Goal: Navigation & Orientation: Find specific page/section

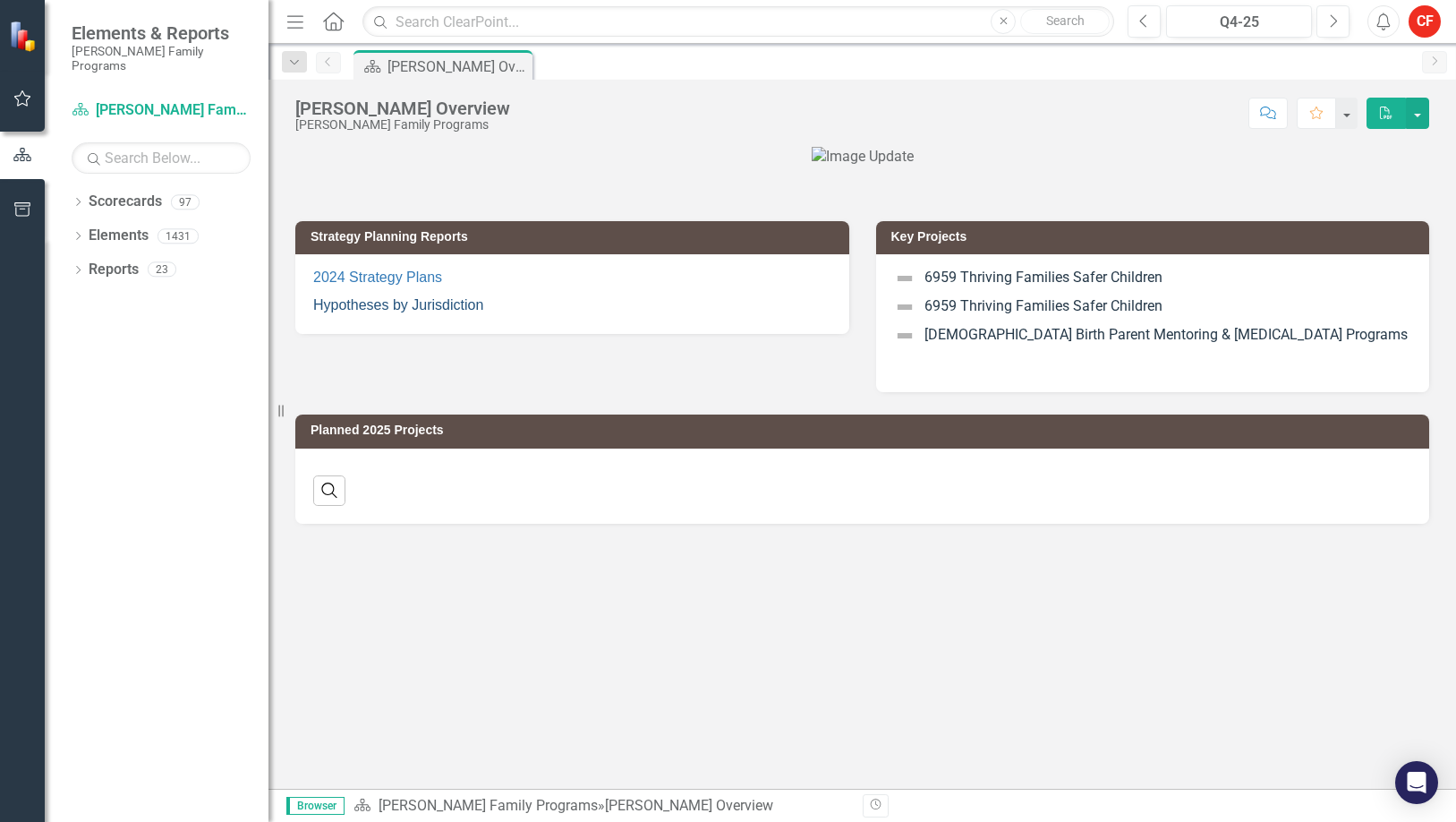
click at [371, 313] on link "Hypotheses by Jurisdiction" at bounding box center [398, 304] width 170 height 15
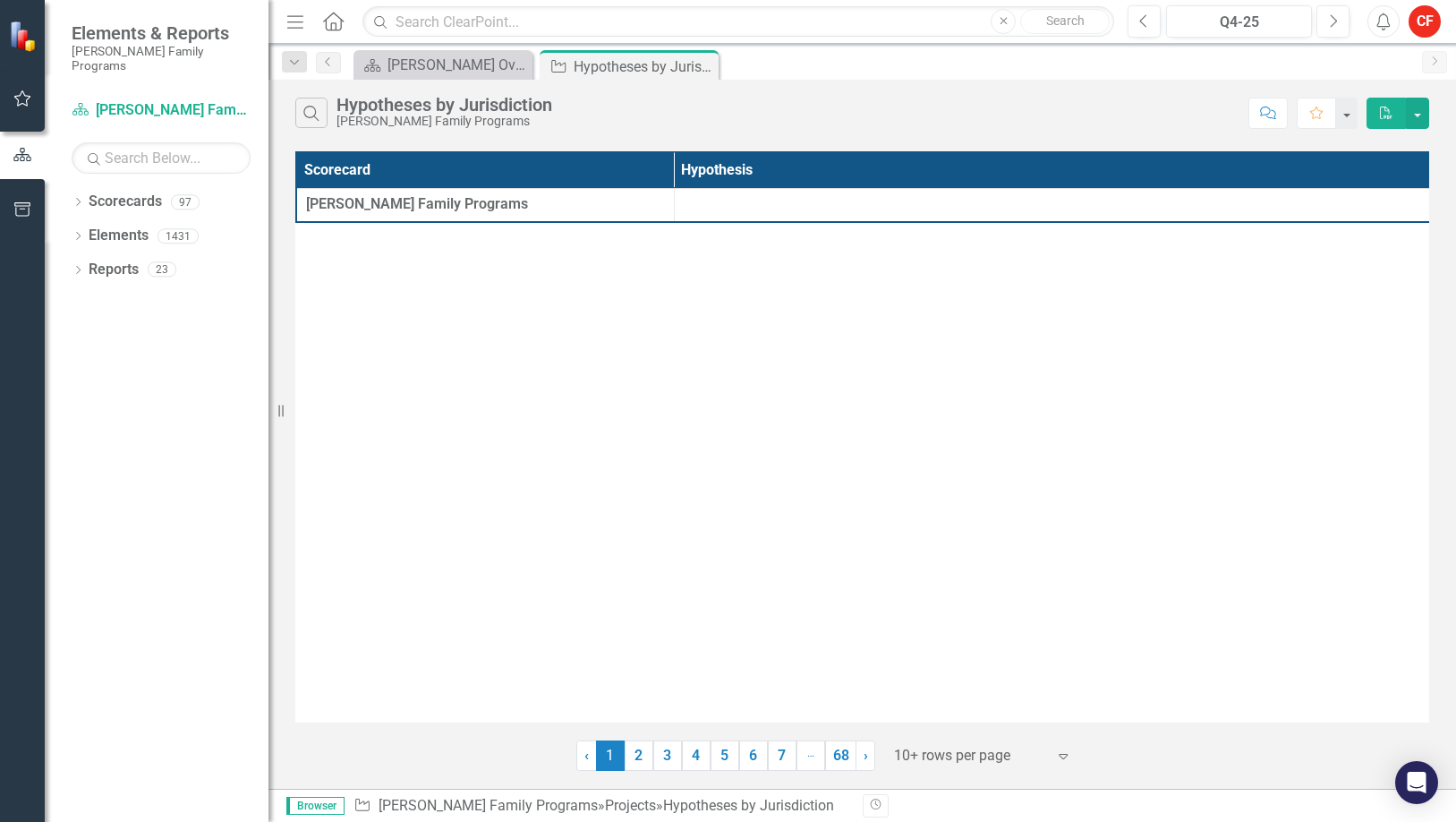
click at [641, 758] on link "2" at bounding box center [638, 755] width 28 height 30
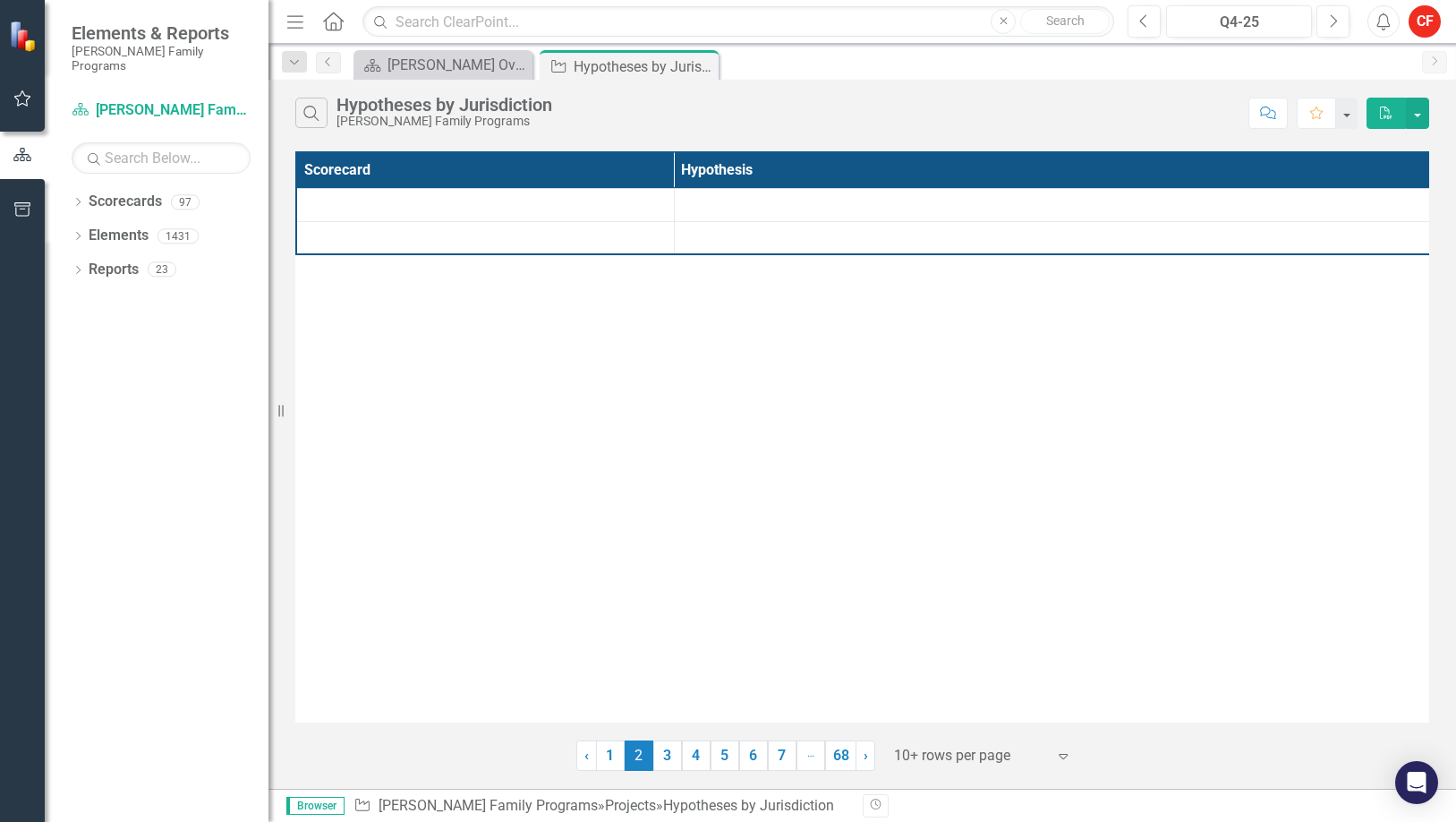
click at [774, 265] on div "Scorecard Hypothesis" at bounding box center [862, 437] width 1133 height 571
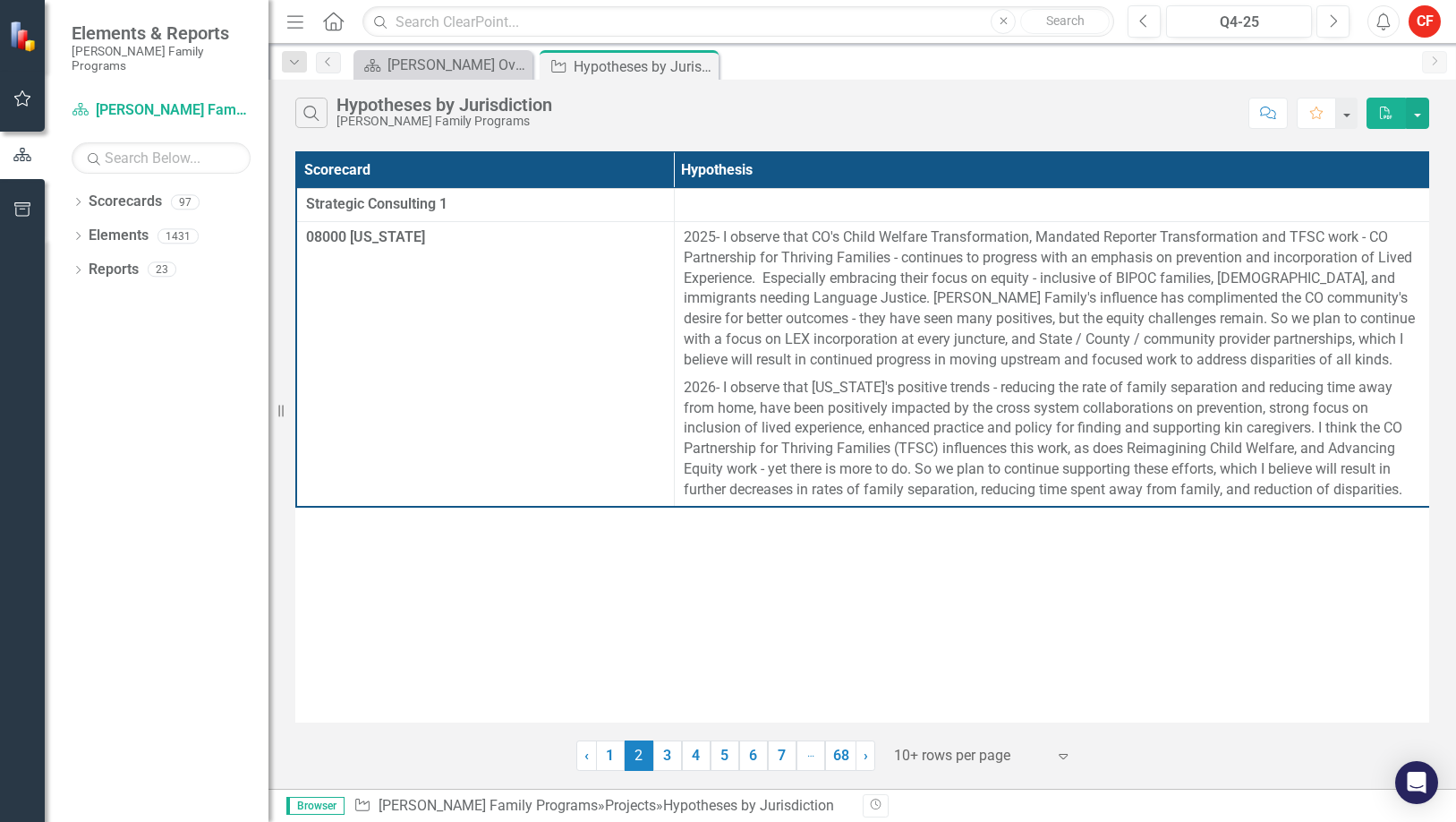
click at [660, 753] on link "3" at bounding box center [667, 755] width 28 height 30
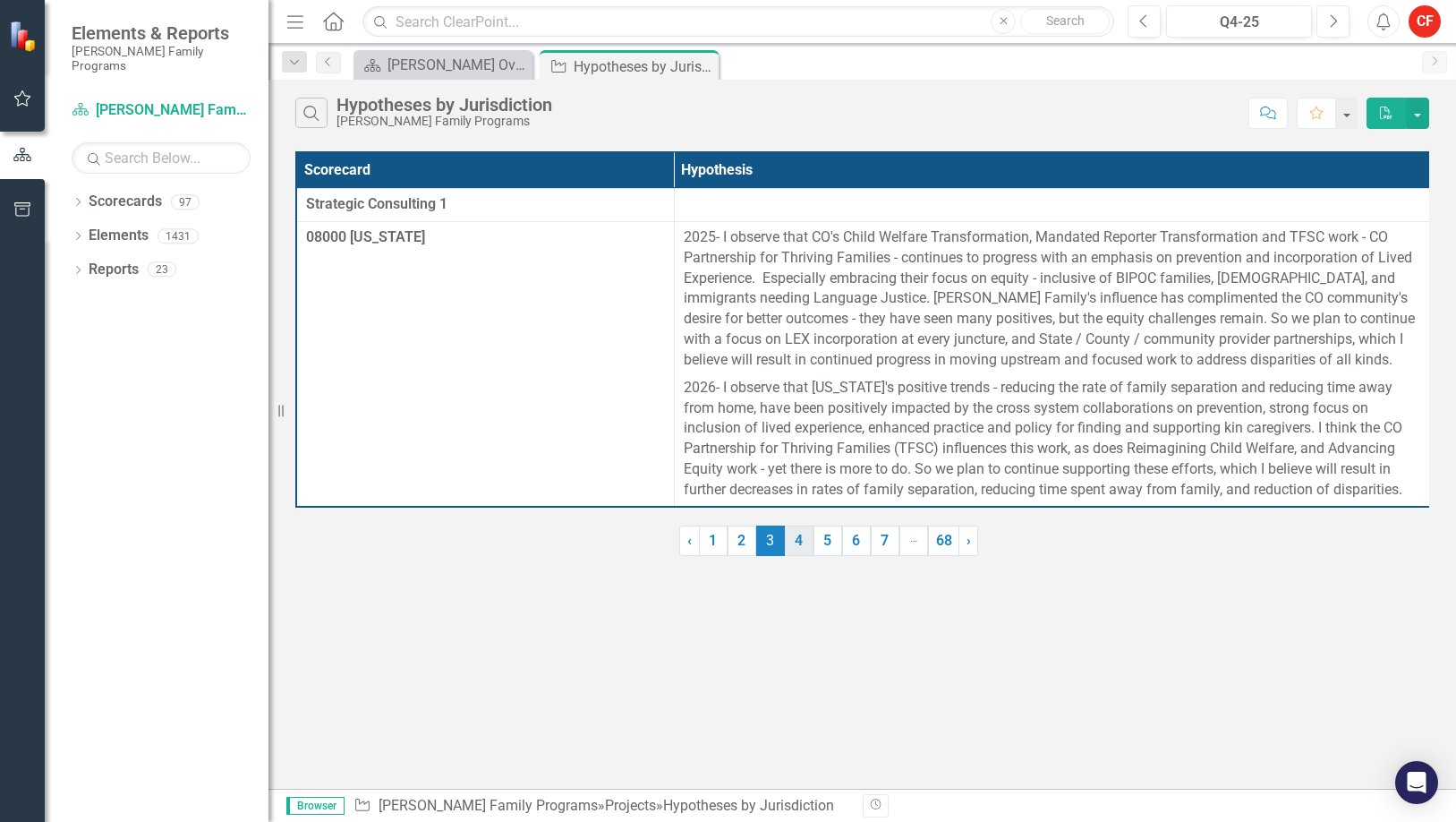
click at [808, 554] on link "4" at bounding box center [798, 539] width 28 height 30
click at [827, 551] on link "5" at bounding box center [827, 539] width 28 height 30
click at [857, 556] on link "6" at bounding box center [856, 539] width 28 height 30
click at [876, 556] on link "8" at bounding box center [885, 539] width 28 height 30
click at [876, 556] on link "10" at bounding box center [885, 539] width 31 height 30
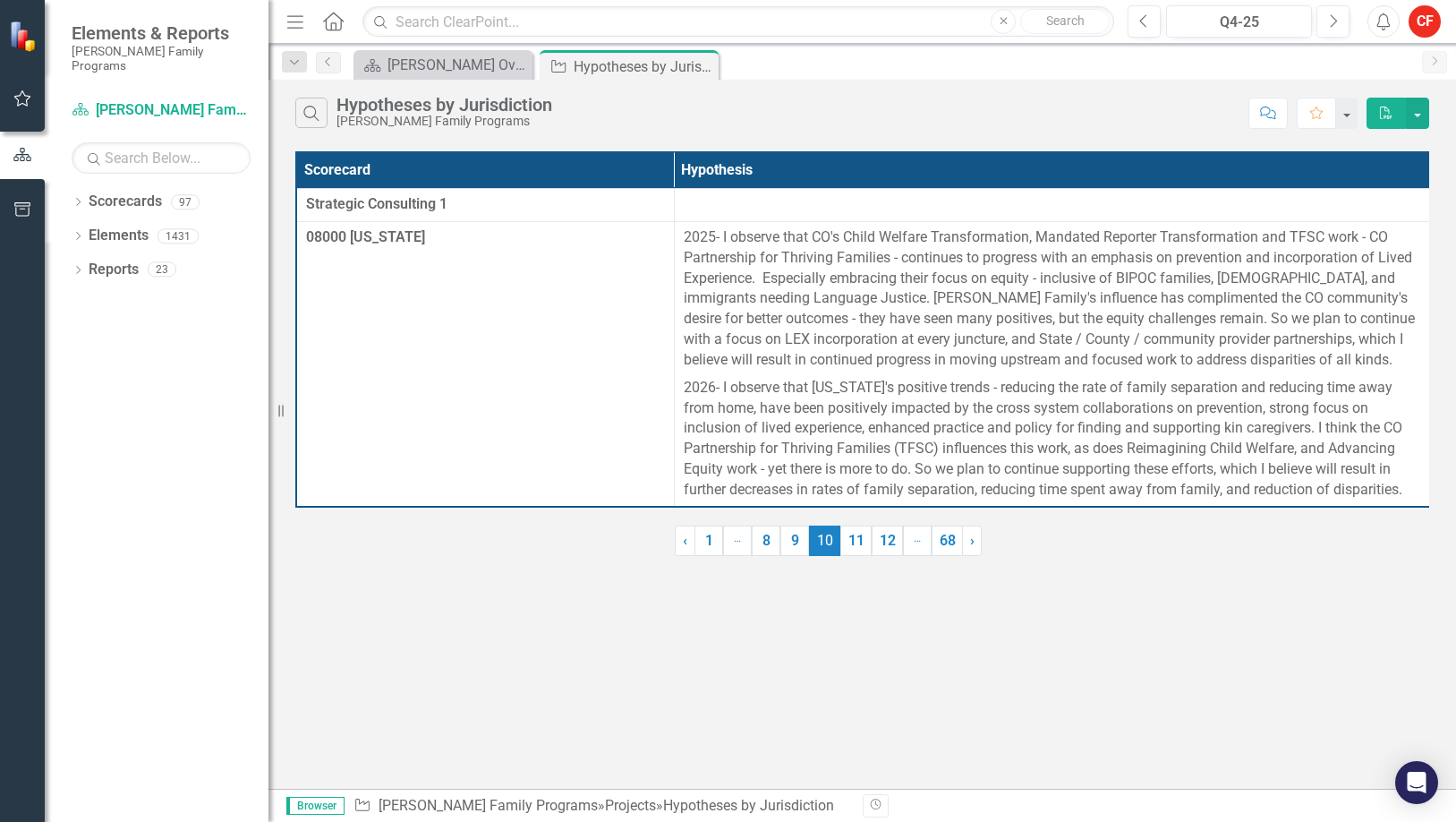
click at [876, 556] on link "12" at bounding box center [887, 539] width 31 height 30
click at [876, 556] on link "14" at bounding box center [889, 539] width 31 height 30
click at [876, 556] on link "16" at bounding box center [889, 539] width 31 height 30
click at [876, 556] on link "18" at bounding box center [889, 539] width 31 height 30
click at [876, 556] on link "20" at bounding box center [889, 539] width 31 height 30
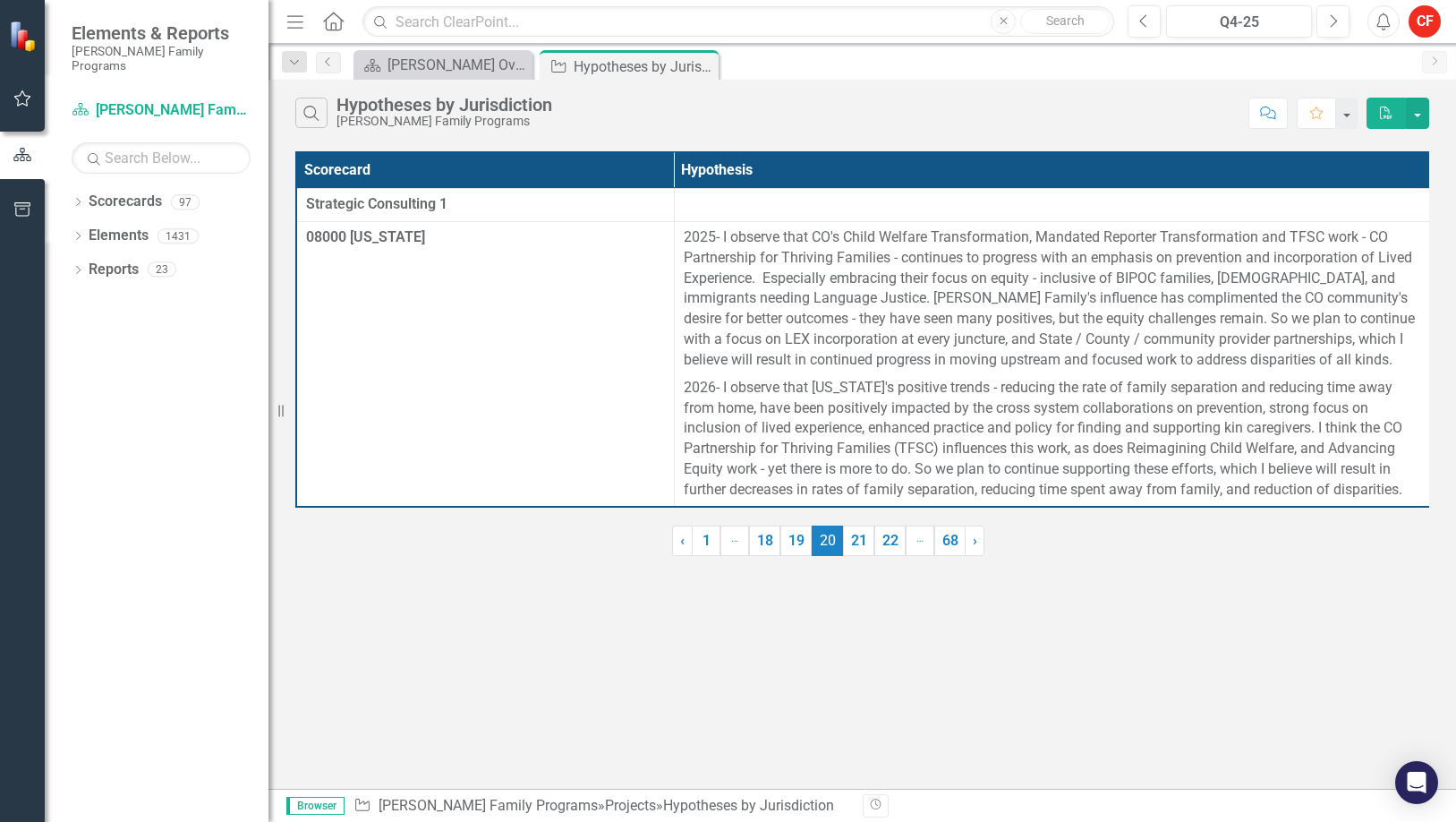
click at [876, 556] on link "22" at bounding box center [889, 539] width 31 height 30
click at [876, 556] on link "24" at bounding box center [889, 539] width 31 height 30
click at [876, 556] on link "28" at bounding box center [889, 539] width 31 height 30
click at [876, 556] on link "30" at bounding box center [889, 539] width 31 height 30
click at [876, 556] on link "32" at bounding box center [889, 539] width 31 height 30
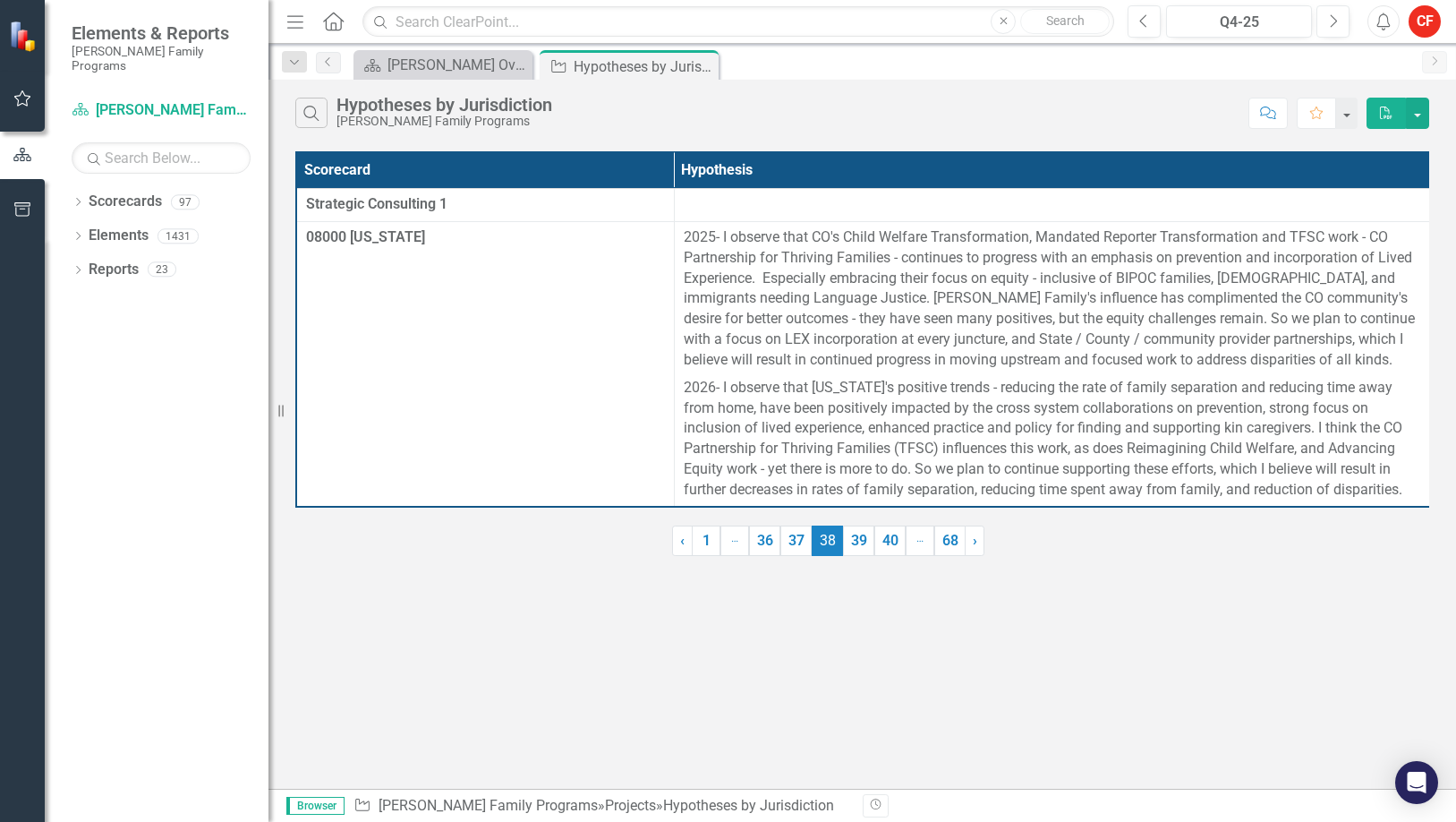
click at [876, 556] on link "40" at bounding box center [889, 539] width 31 height 30
click at [876, 556] on link "44" at bounding box center [889, 539] width 31 height 30
click at [876, 556] on link "48" at bounding box center [889, 539] width 31 height 30
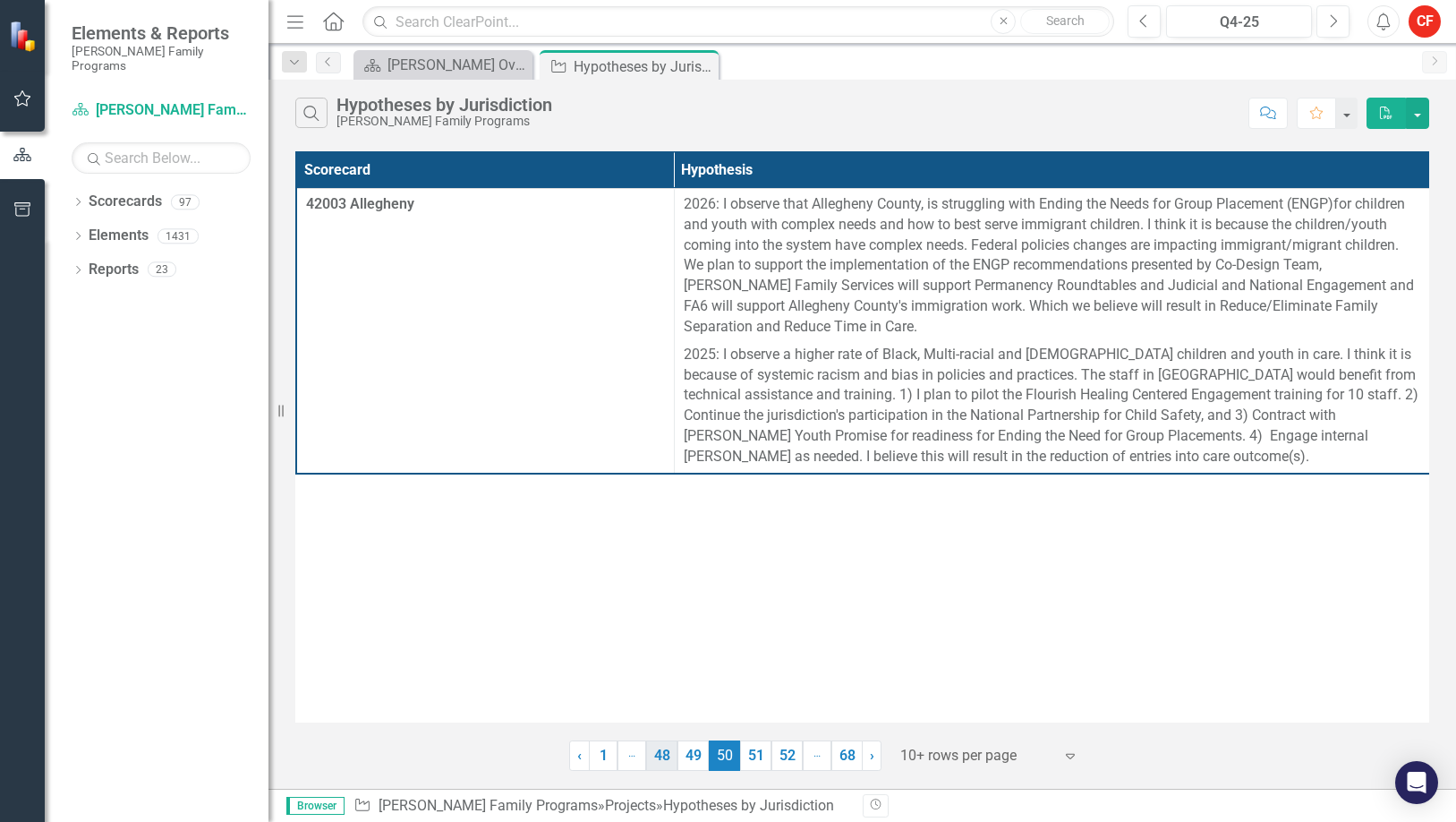
click at [672, 751] on link "48" at bounding box center [661, 755] width 31 height 30
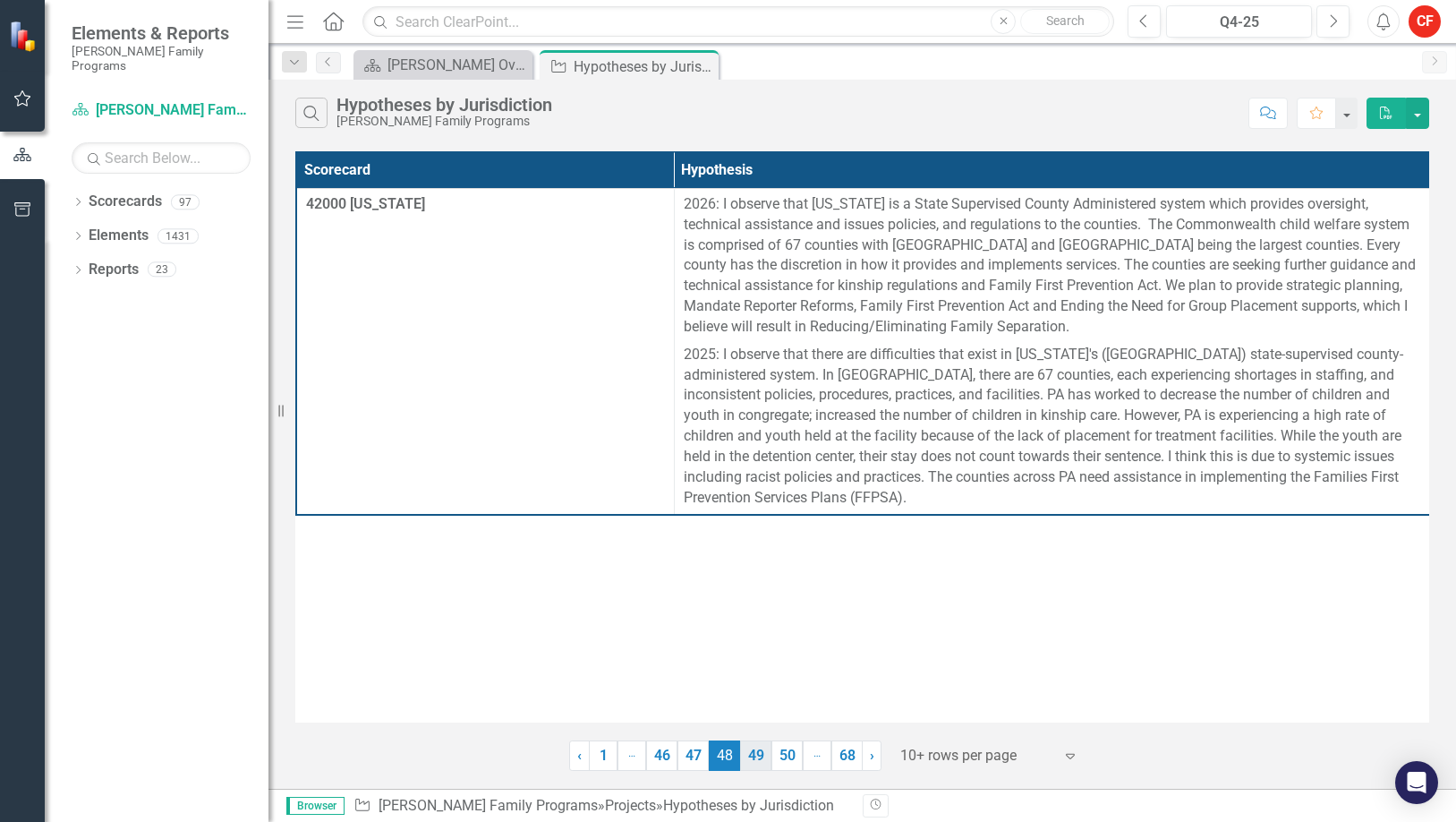
click at [745, 762] on link "49" at bounding box center [755, 755] width 31 height 30
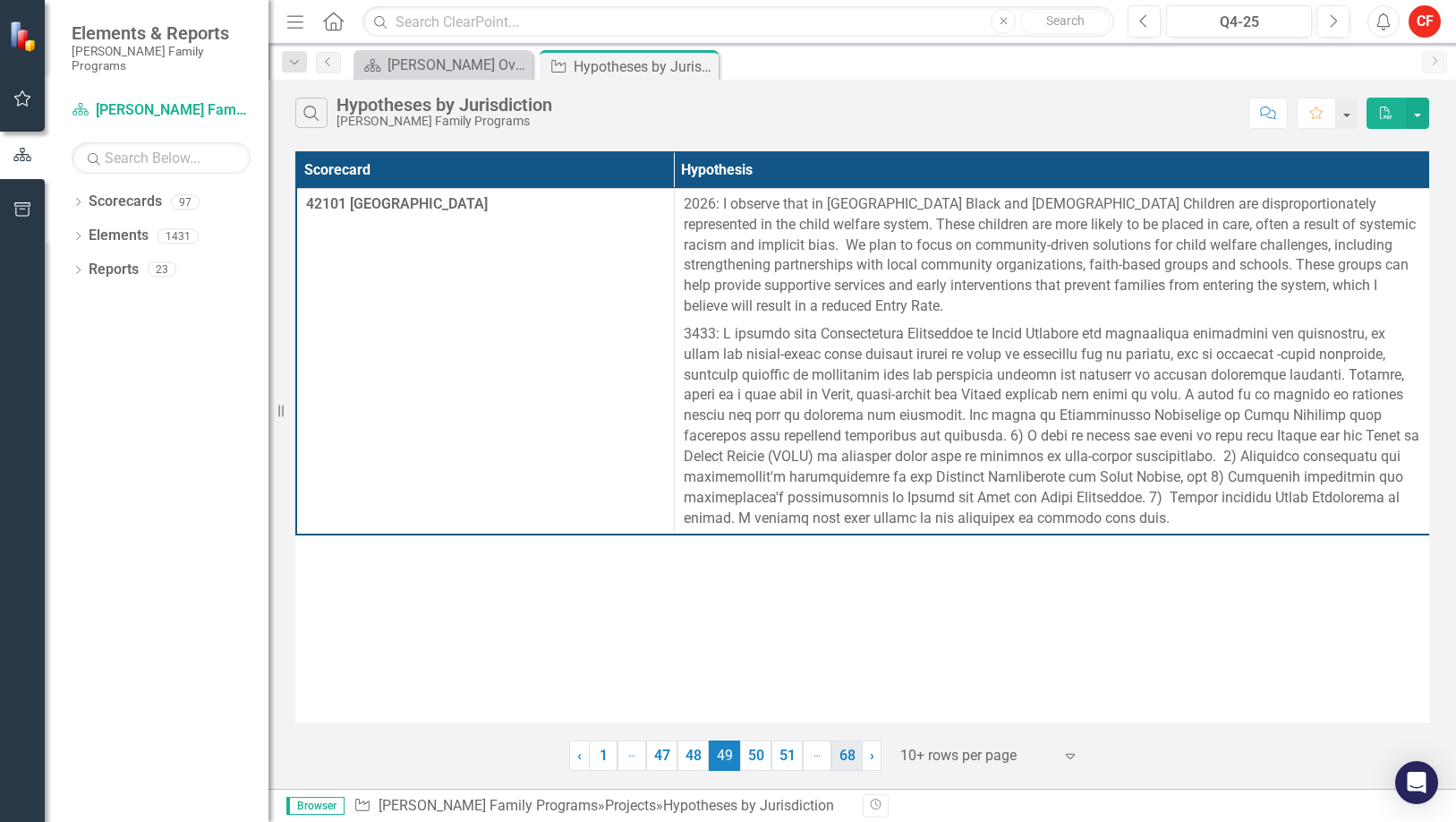
click at [852, 758] on link "68" at bounding box center [846, 755] width 31 height 30
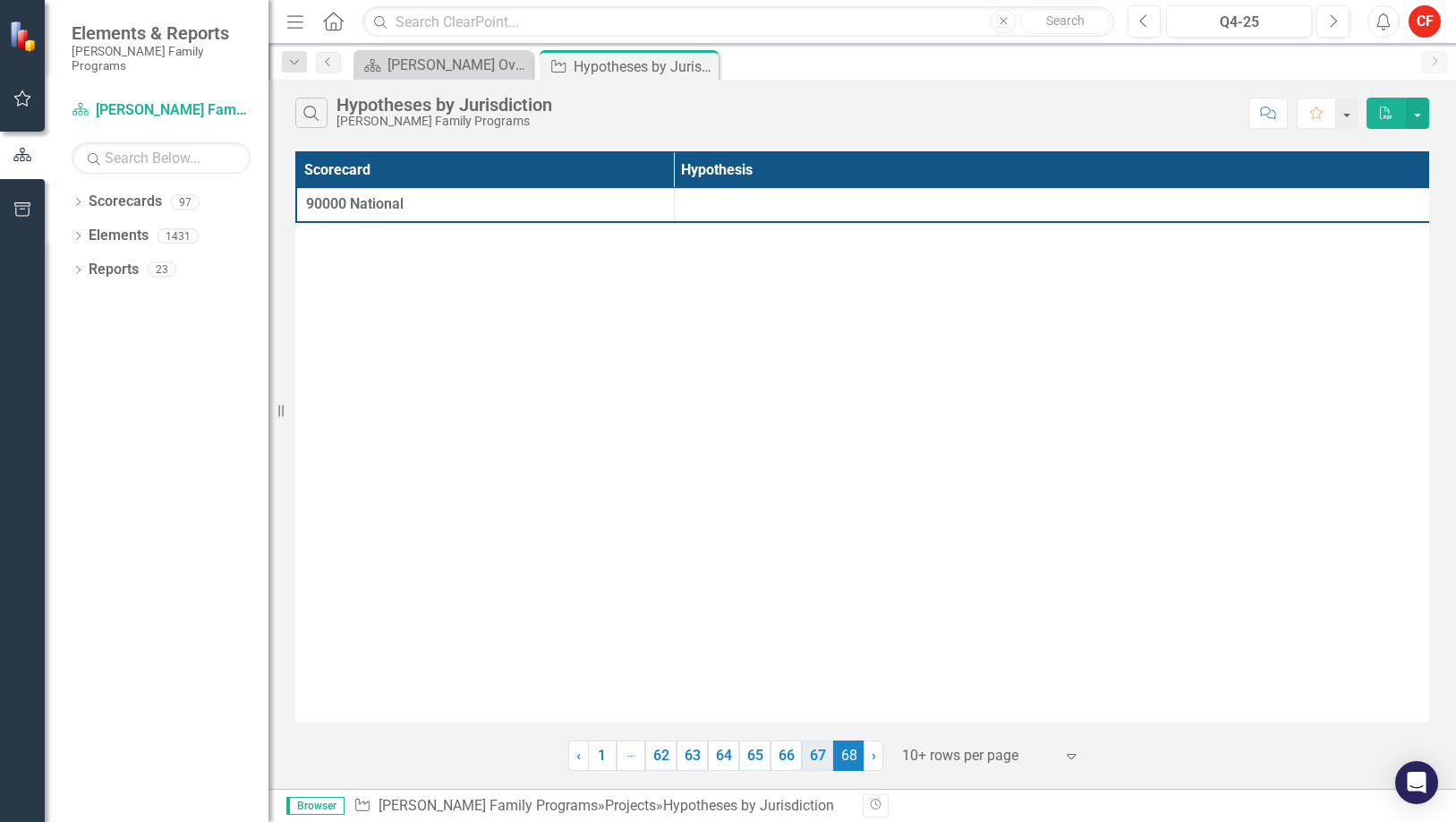
click at [809, 757] on link "67" at bounding box center [817, 755] width 31 height 30
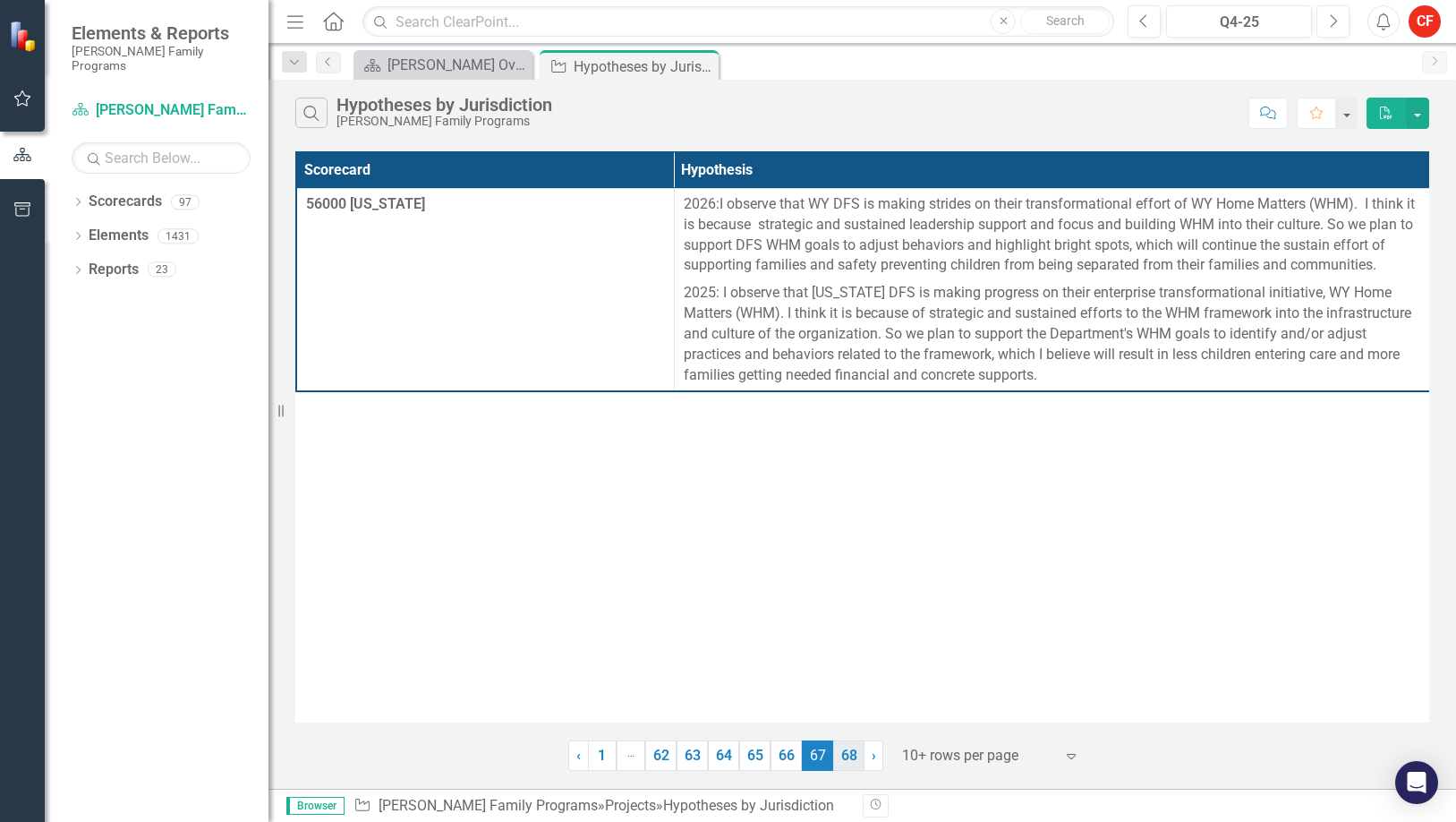
click at [844, 758] on link "68" at bounding box center [848, 755] width 31 height 30
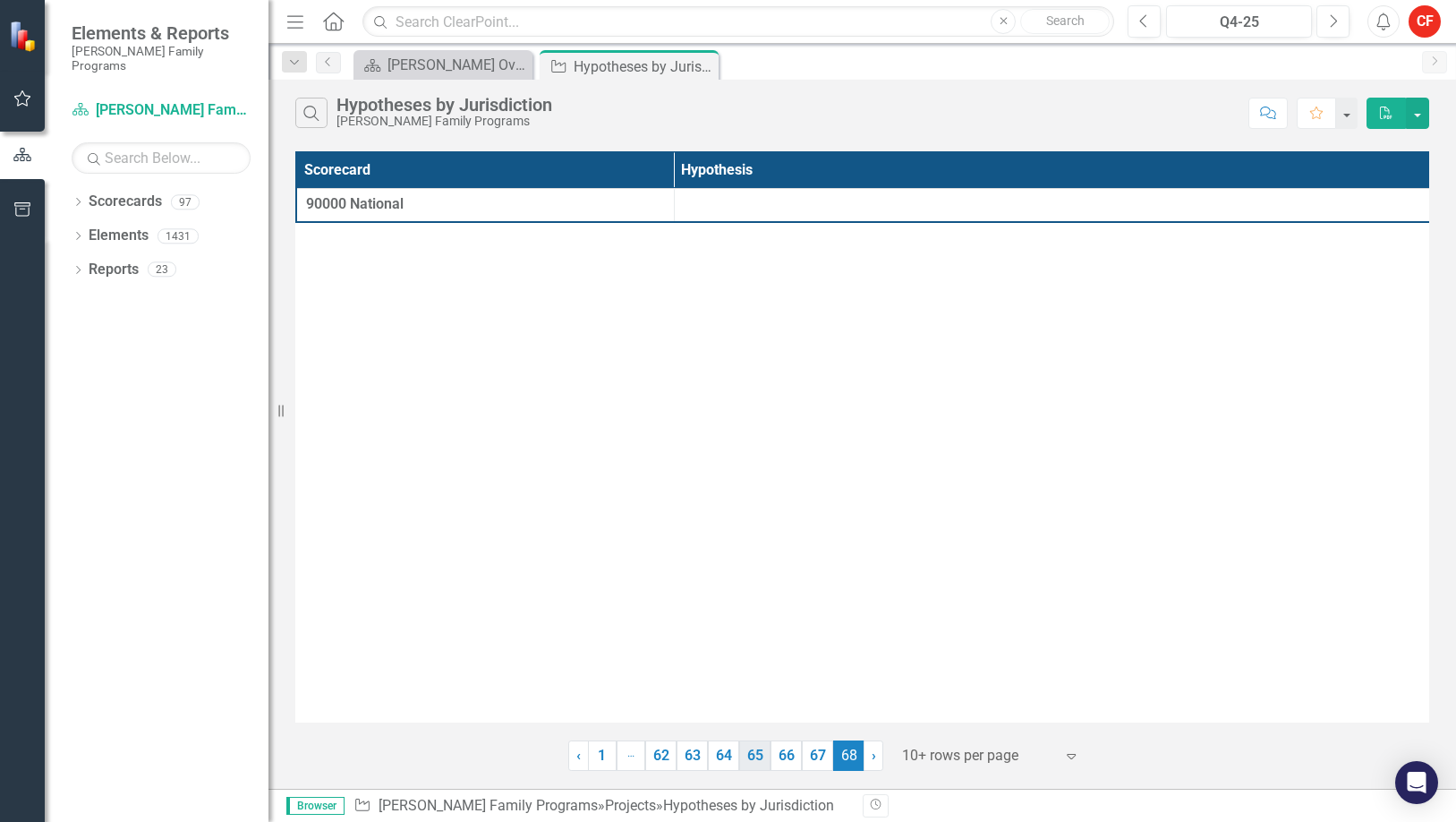
click at [747, 769] on link "65" at bounding box center [754, 755] width 31 height 30
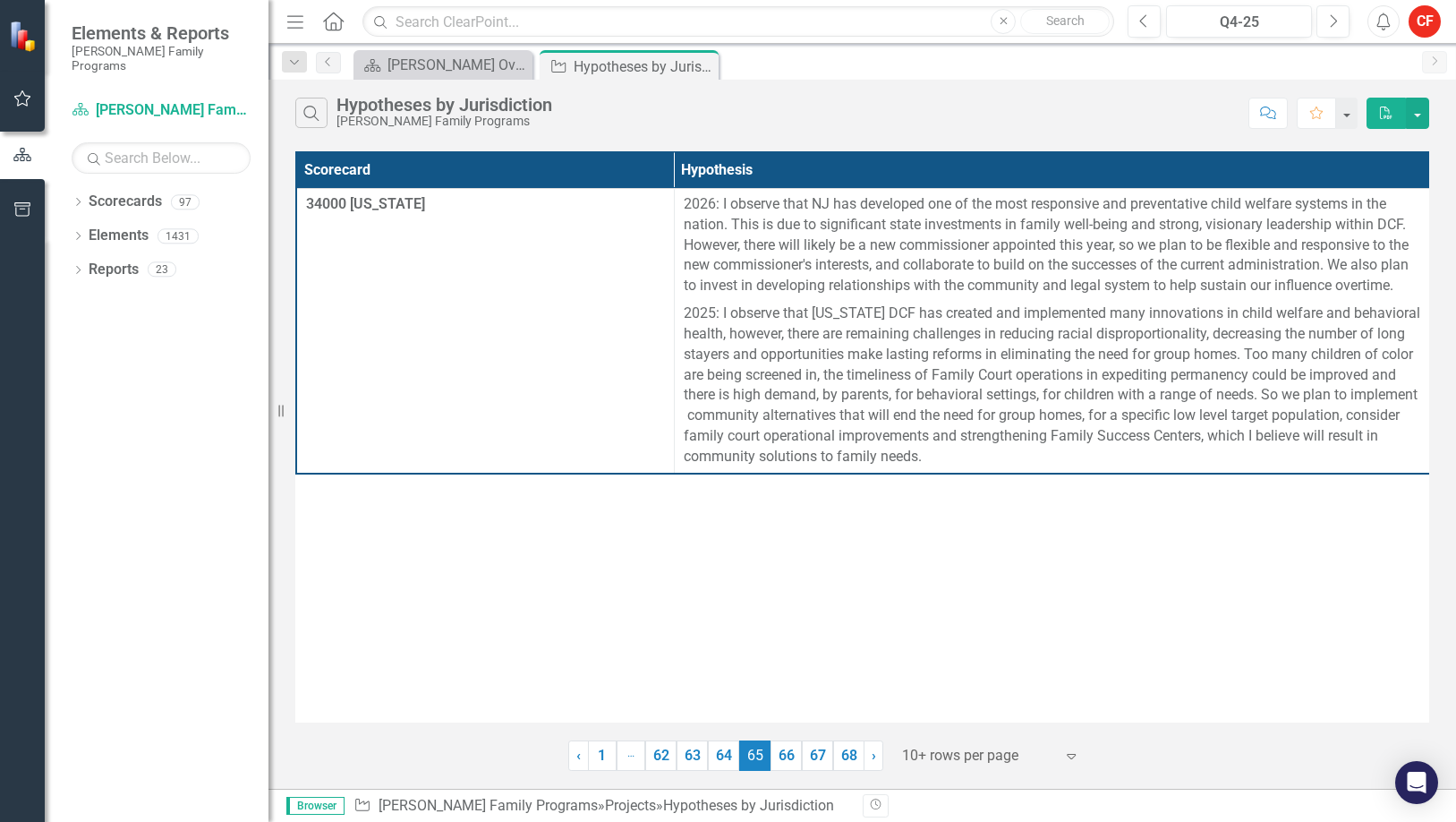
click at [651, 639] on div "Scorecard Hypothesis 34000 [US_STATE] 2026: I observe that NJ has developed one…" at bounding box center [862, 437] width 1133 height 571
click at [828, 758] on link "67" at bounding box center [817, 755] width 31 height 30
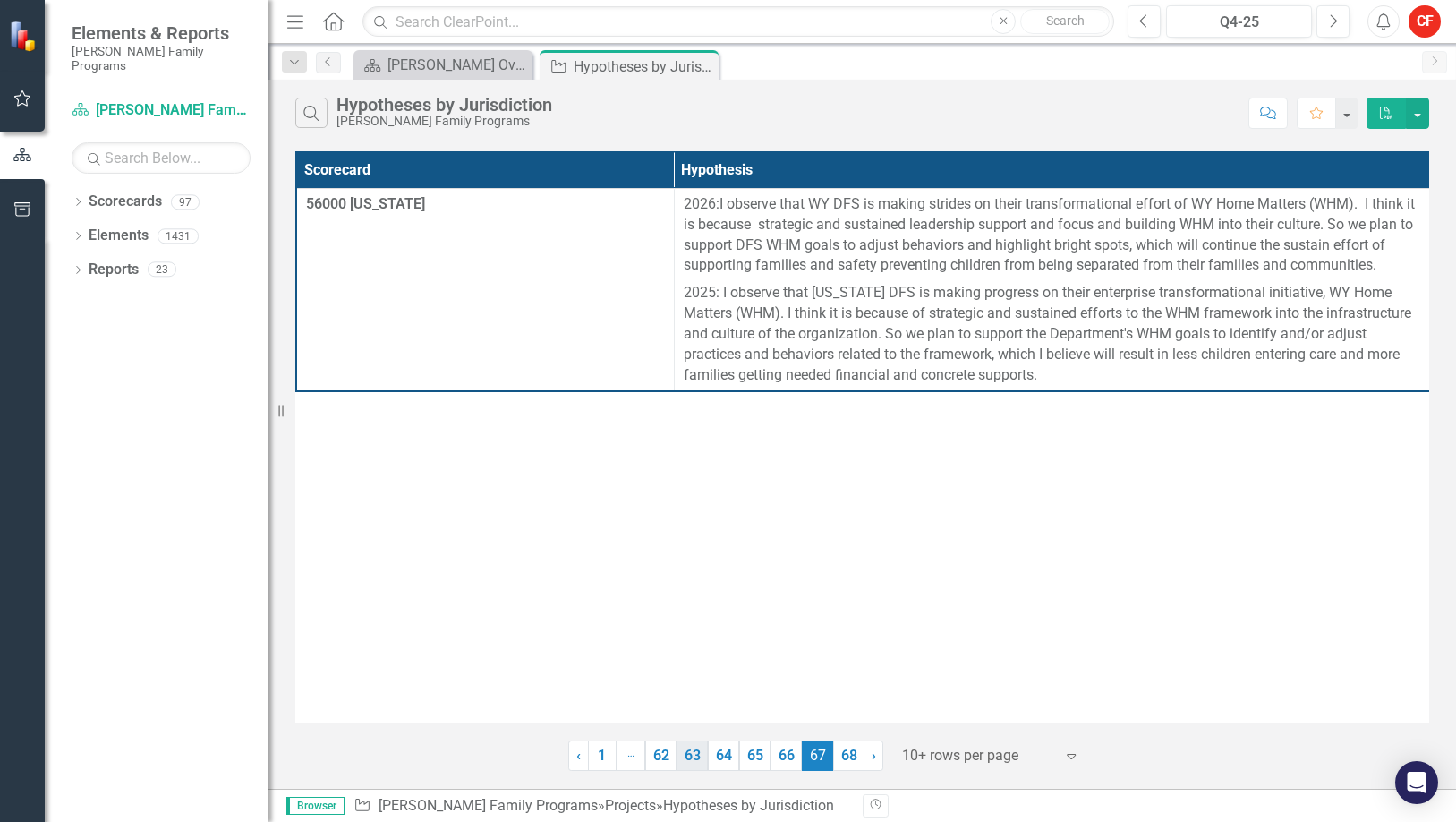
click at [682, 752] on link "63" at bounding box center [692, 755] width 31 height 30
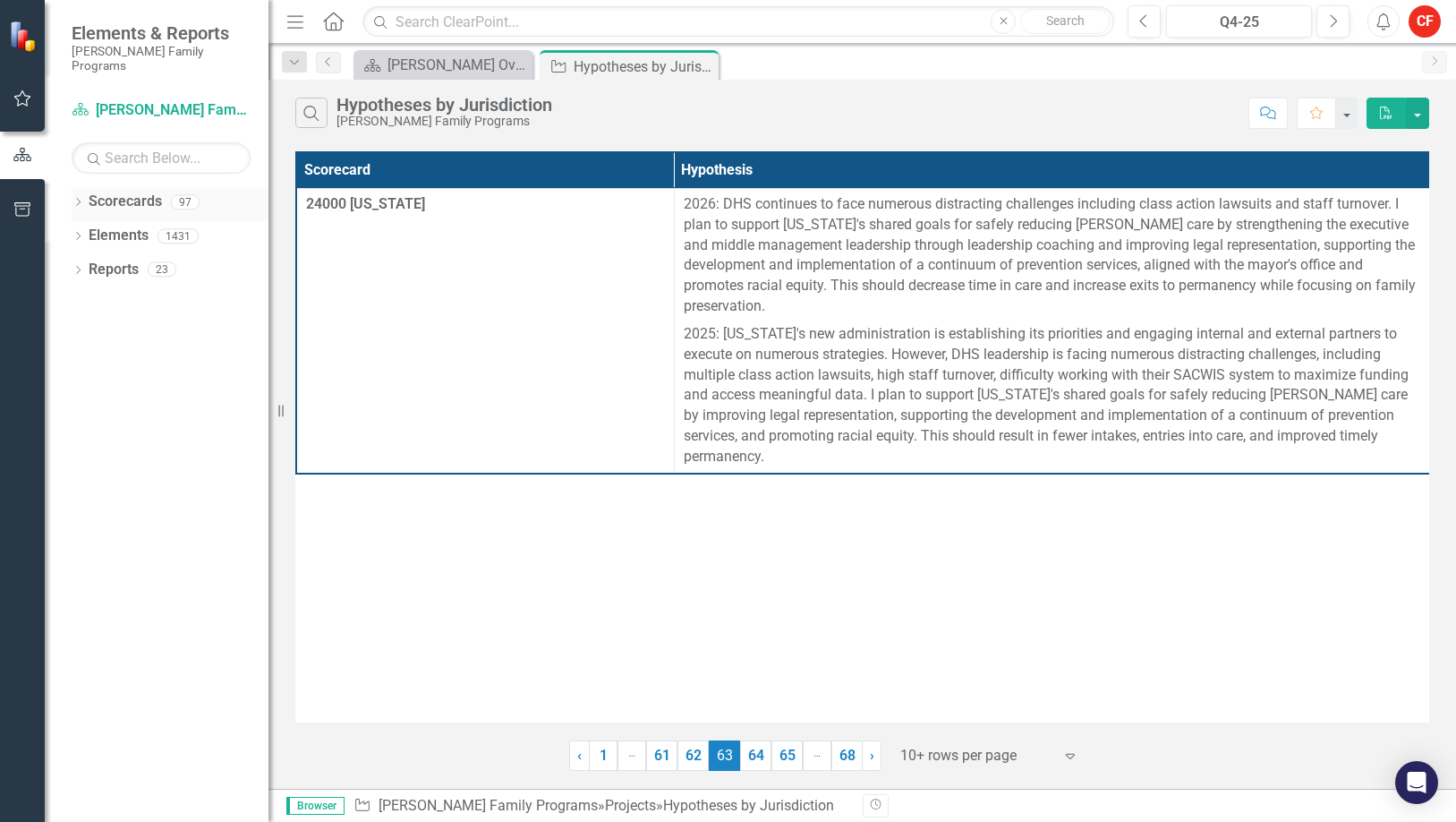
click at [80, 199] on icon "Dropdown" at bounding box center [78, 203] width 13 height 10
click at [81, 301] on icon "Dropdown" at bounding box center [78, 305] width 13 height 10
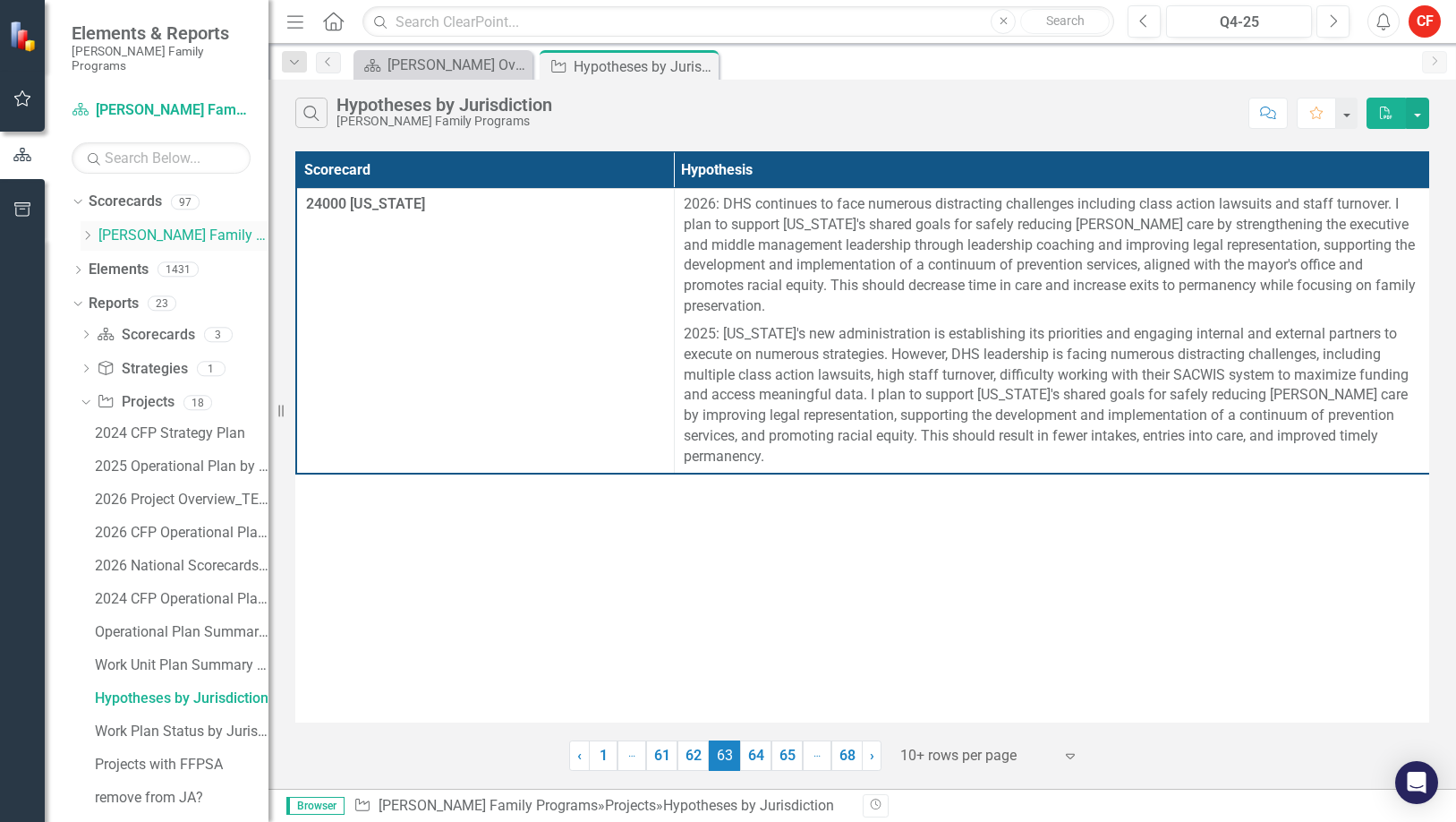
click at [98, 226] on link "[PERSON_NAME] Family Programs" at bounding box center [183, 235] width 170 height 21
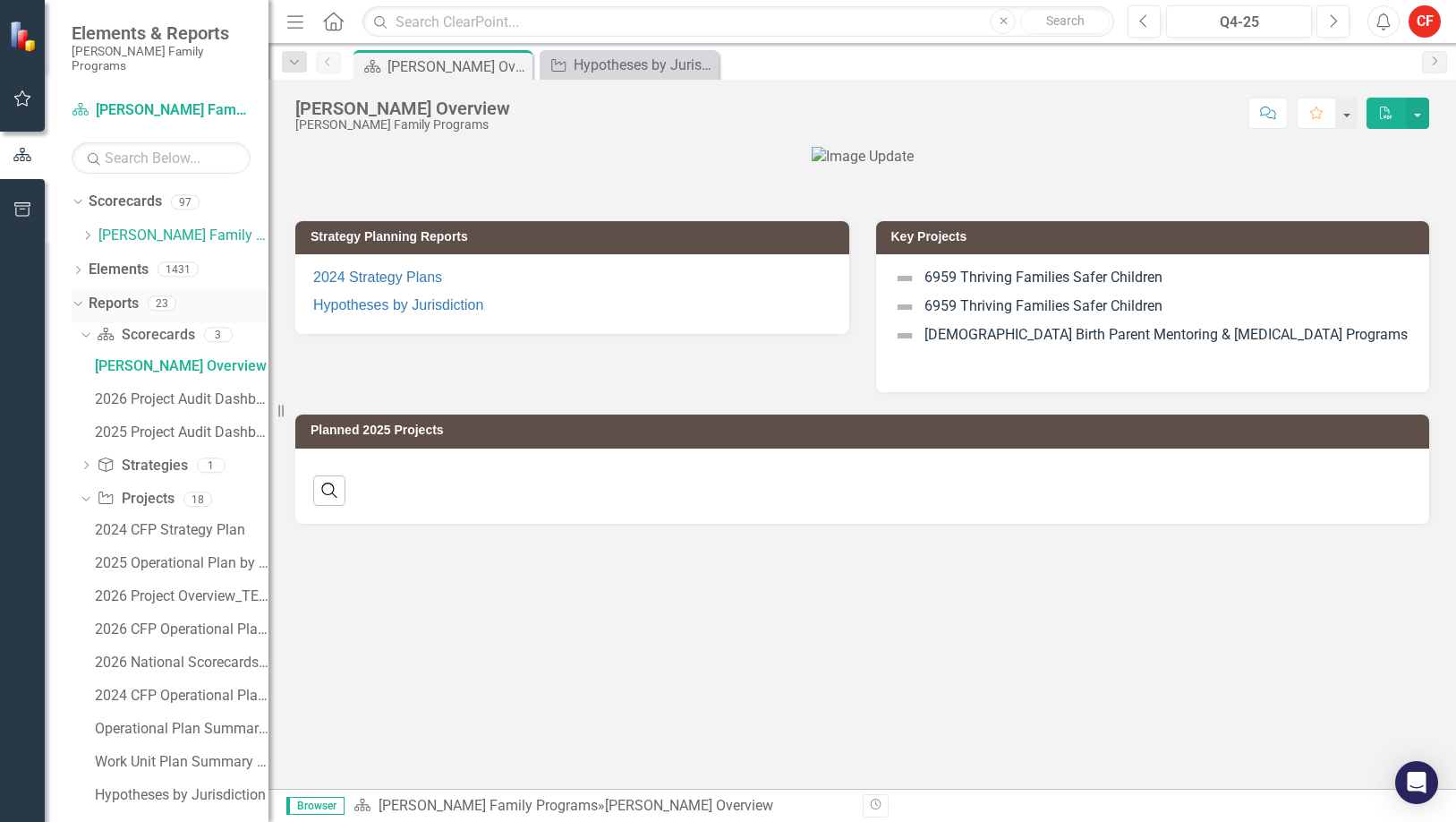
click at [81, 302] on div "Dropdown" at bounding box center [78, 306] width 13 height 9
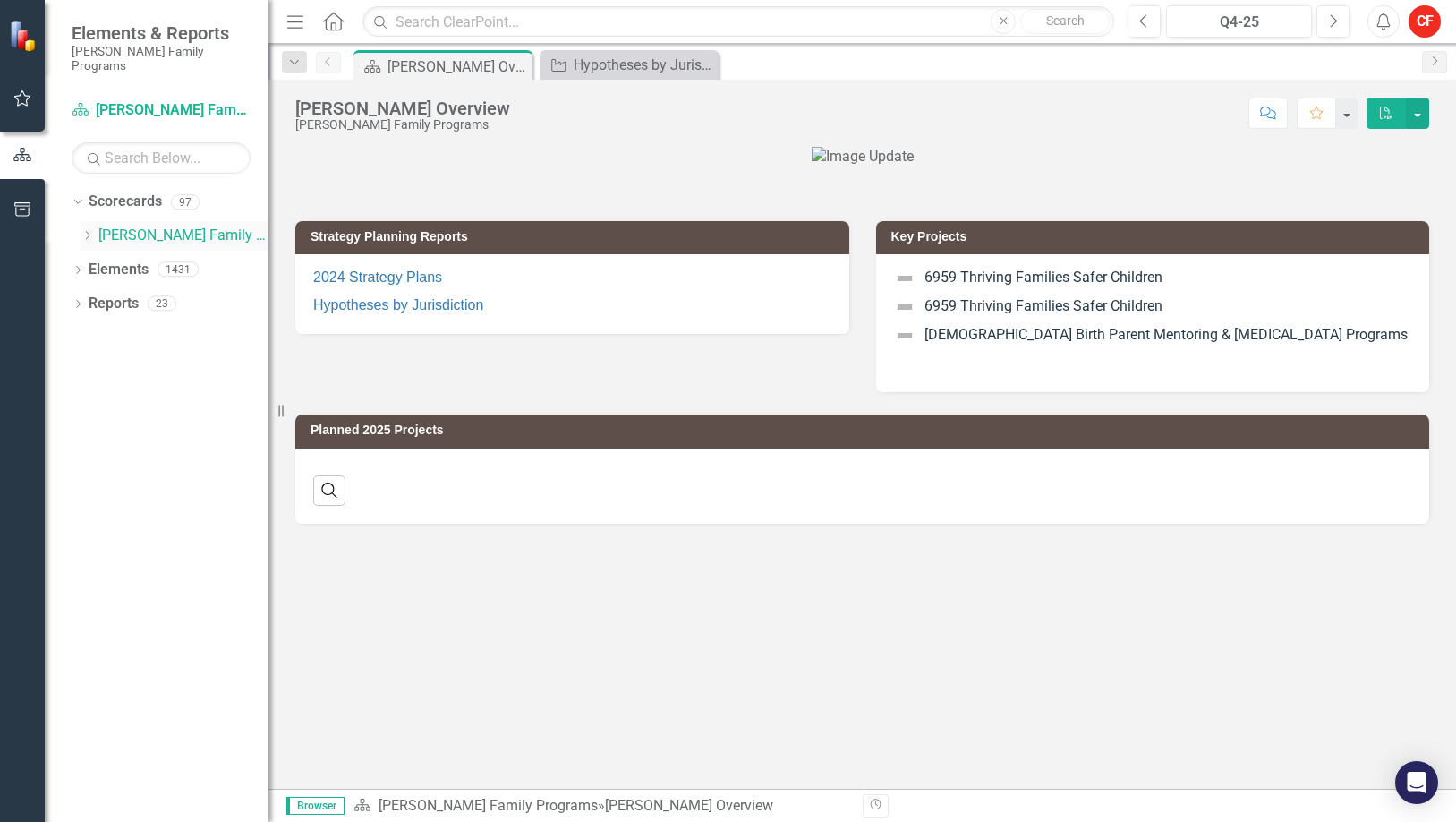
click at [87, 231] on icon at bounding box center [87, 235] width 5 height 9
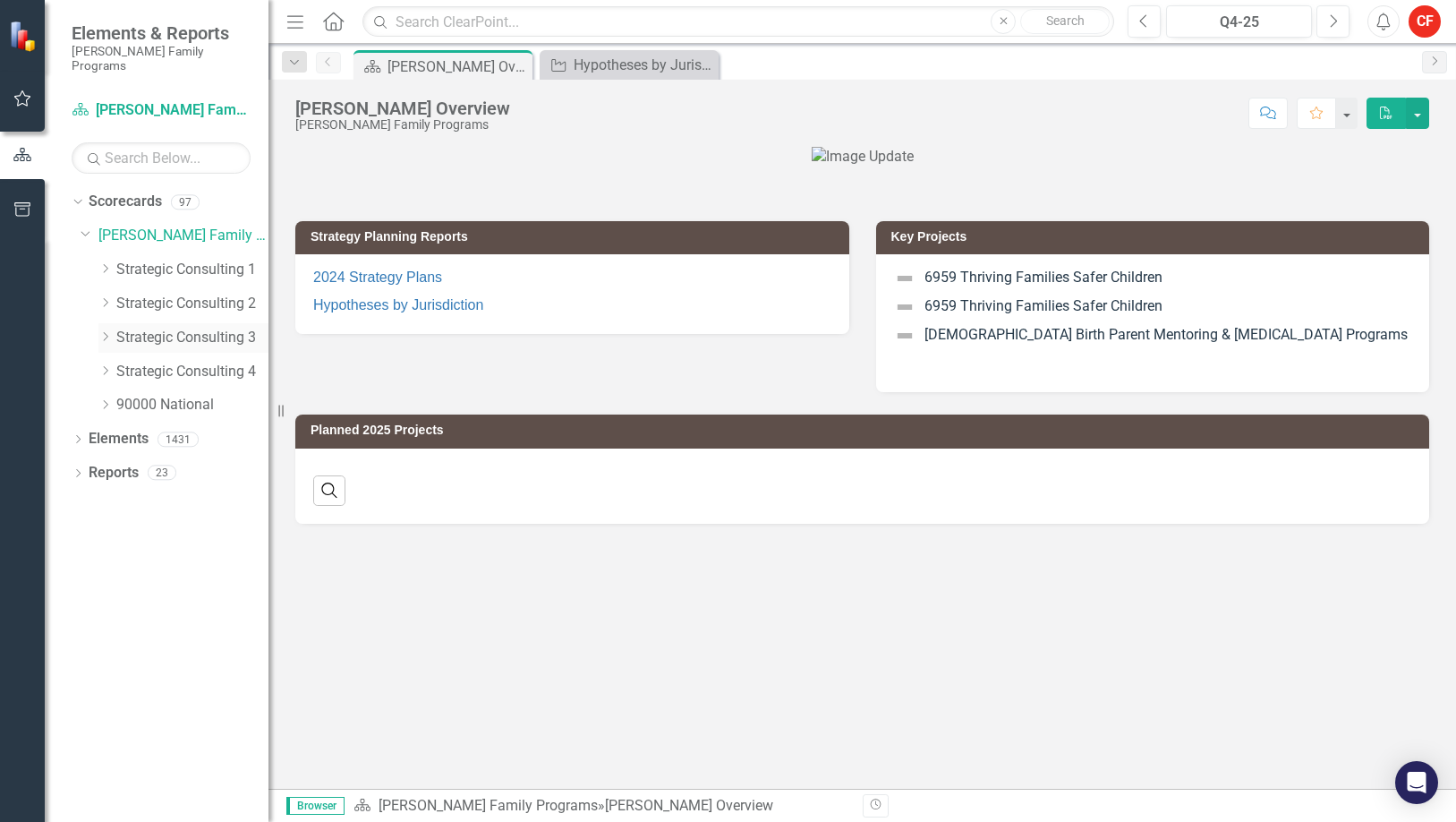
click at [103, 331] on icon "Dropdown" at bounding box center [105, 336] width 14 height 11
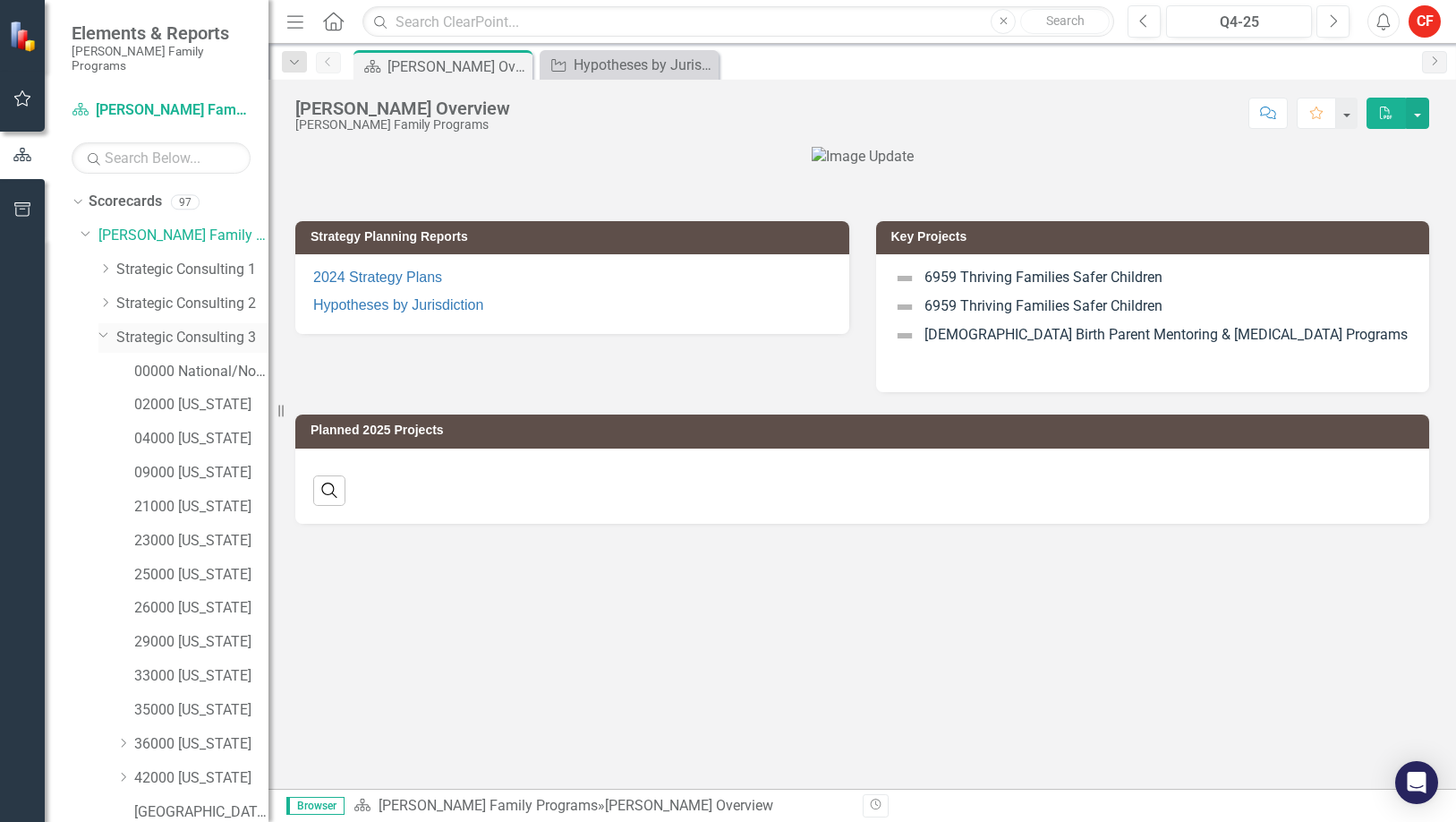
click at [99, 327] on icon "Dropdown" at bounding box center [104, 334] width 11 height 14
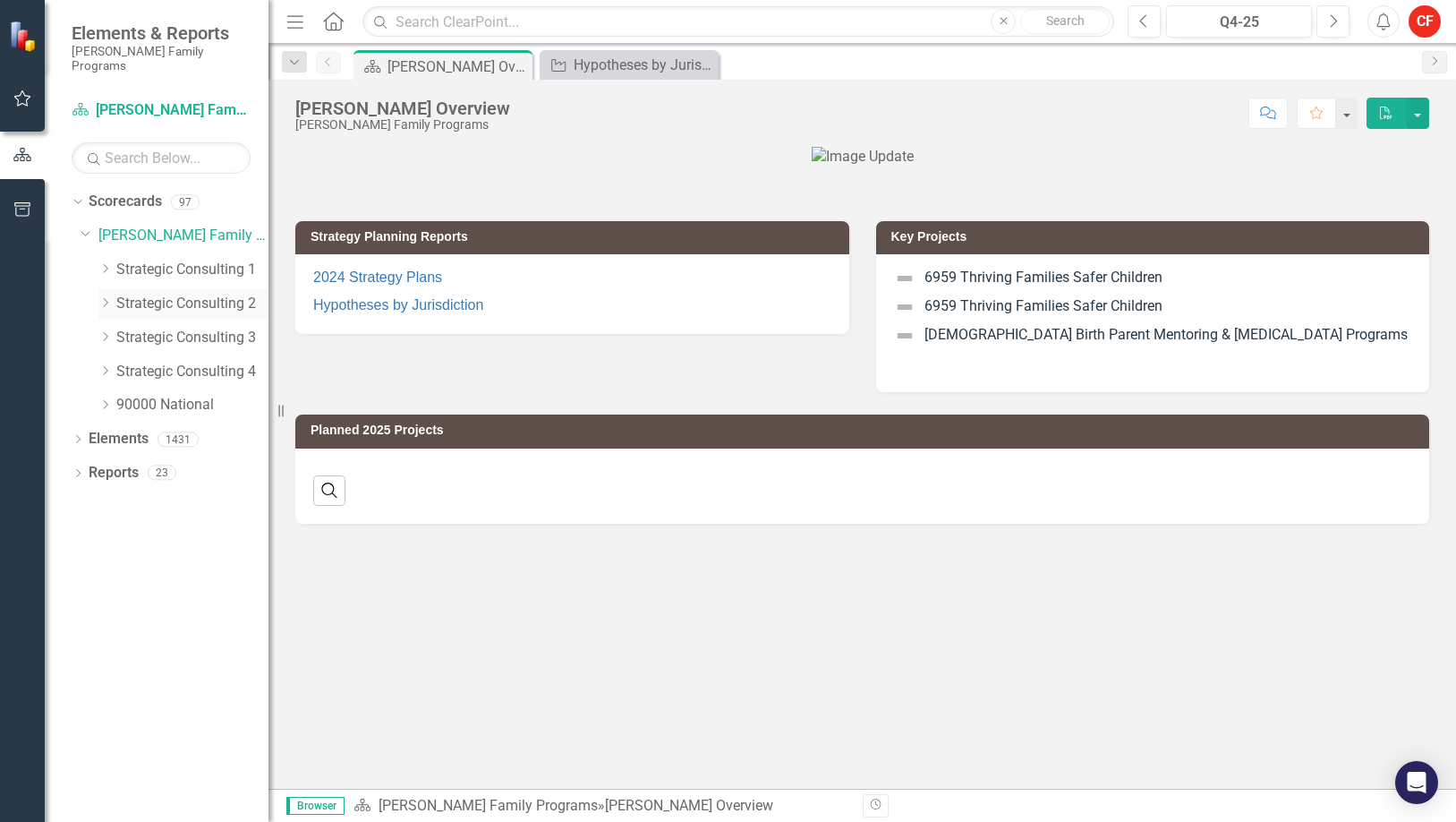
click at [105, 298] on icon at bounding box center [106, 303] width 5 height 9
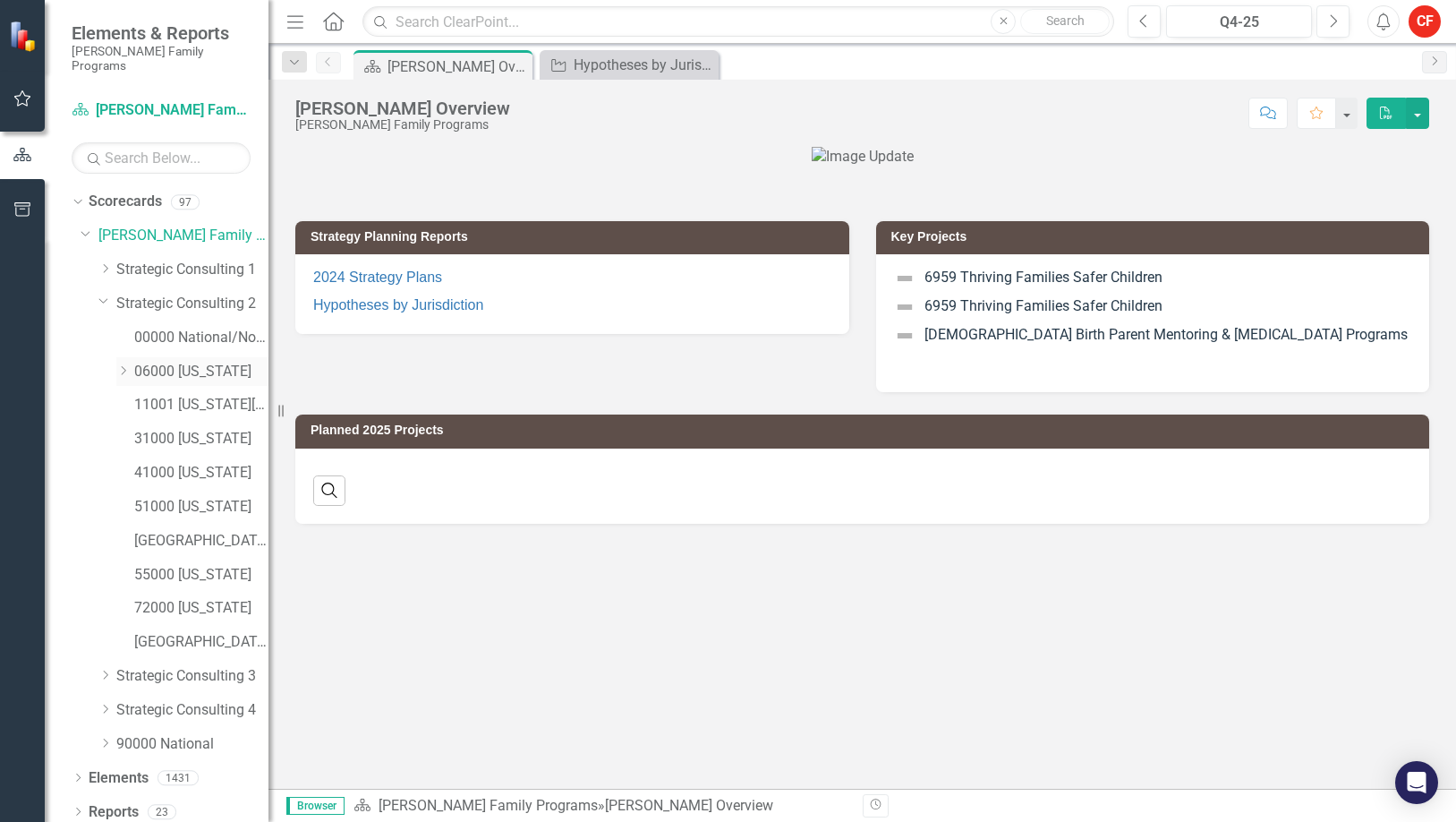
click at [125, 357] on div "Dropdown 06000 [US_STATE]" at bounding box center [192, 372] width 152 height 29
click at [125, 365] on icon "Dropdown" at bounding box center [123, 371] width 14 height 11
click at [163, 428] on link "06037 [GEOGRAPHIC_DATA]" at bounding box center [210, 438] width 117 height 21
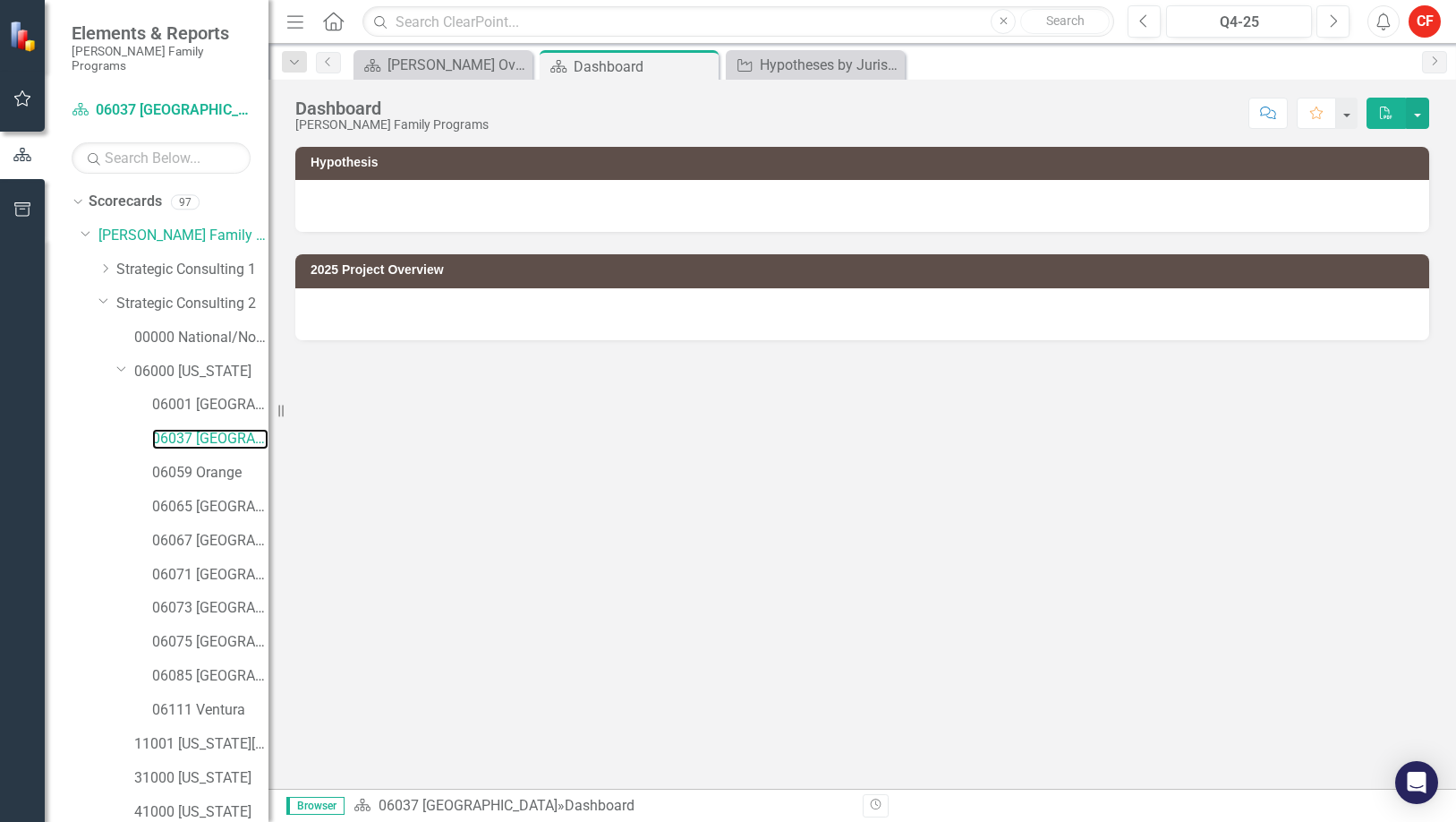
scroll to position [333, 0]
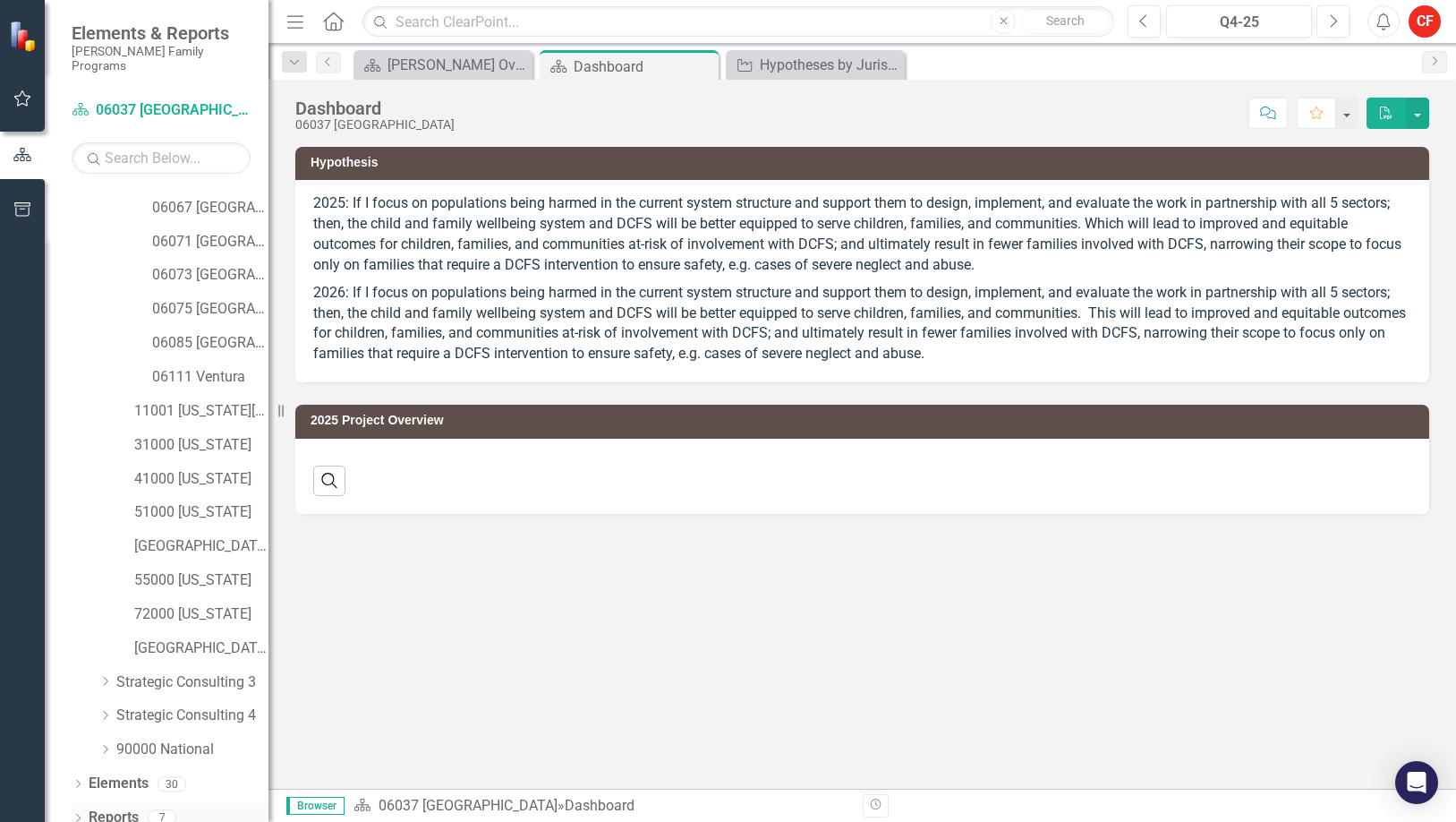
click at [80, 812] on div "Dropdown" at bounding box center [78, 819] width 13 height 15
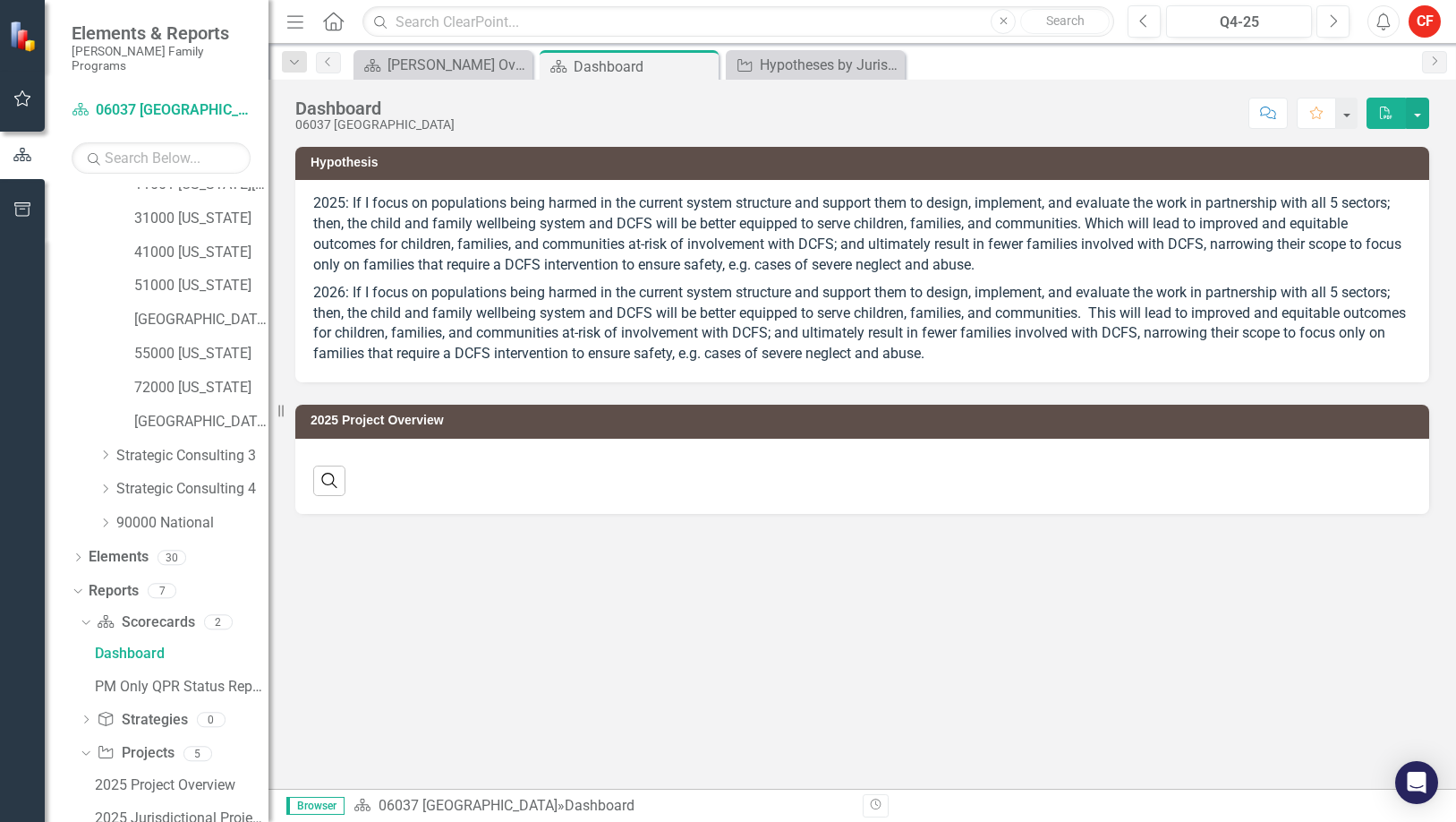
scroll to position [691, 0]
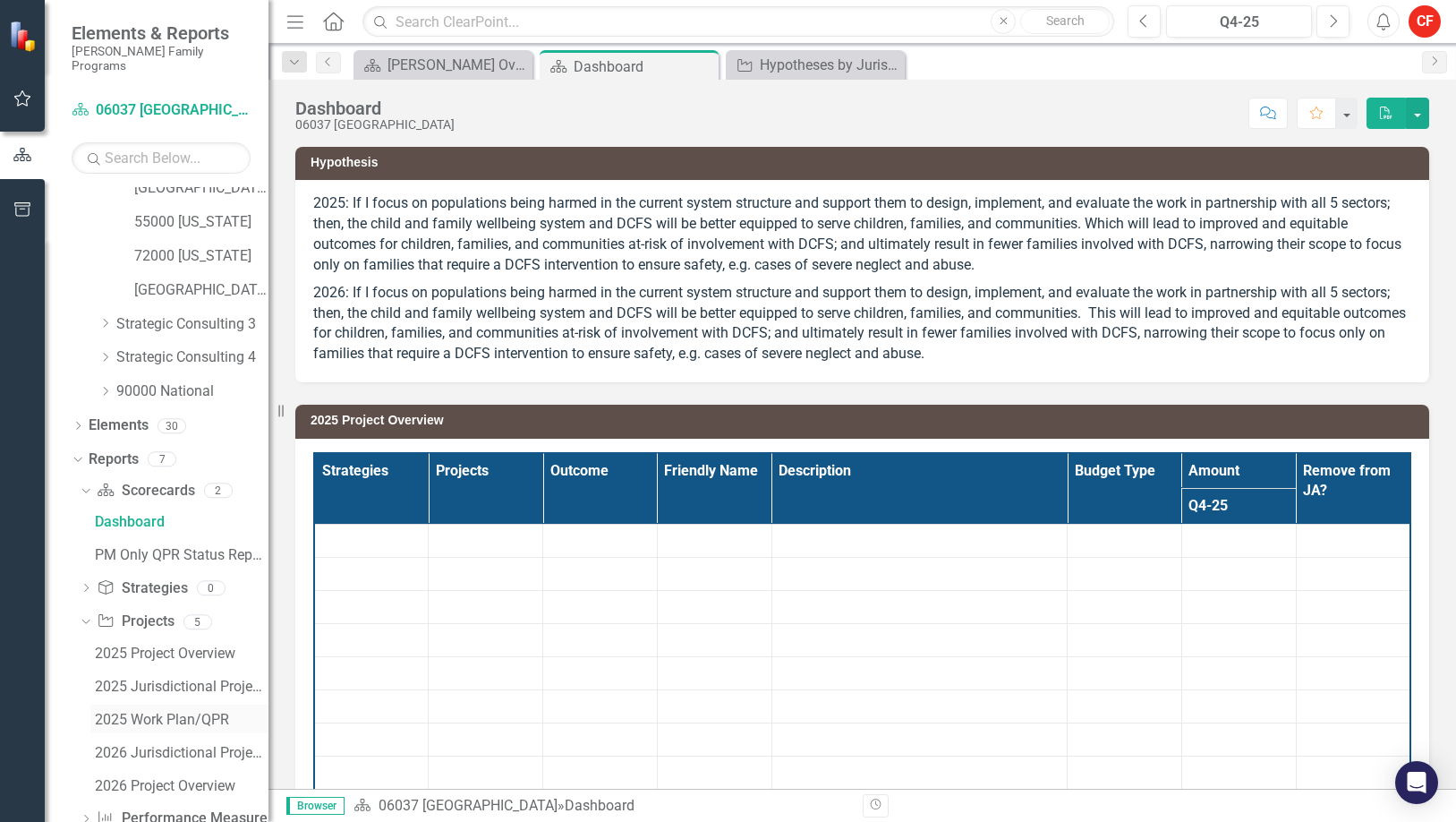
click at [119, 712] on div "2025 Work Plan/QPR" at bounding box center [181, 720] width 174 height 16
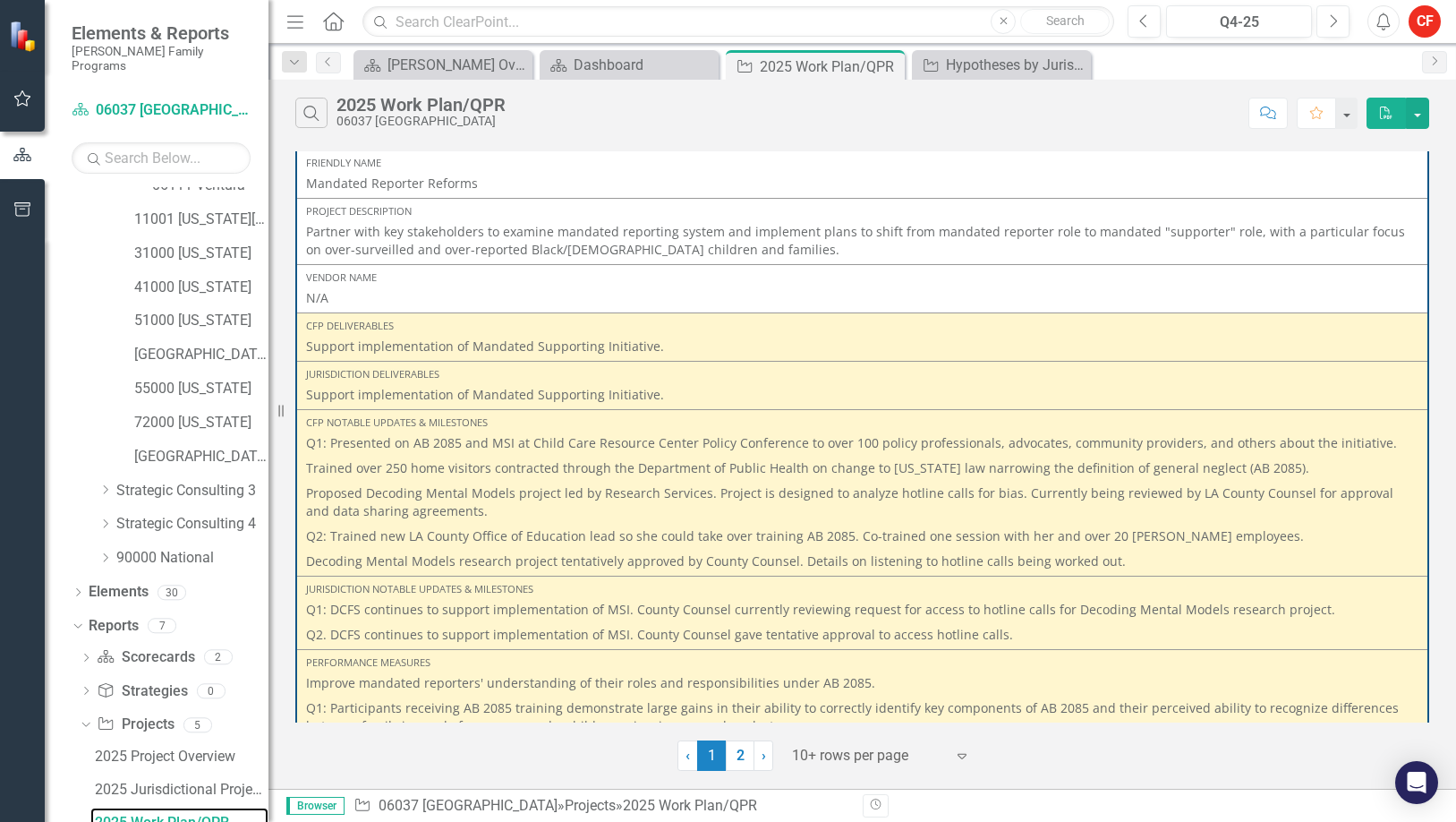
scroll to position [1879, 0]
